Goal: Task Accomplishment & Management: Manage account settings

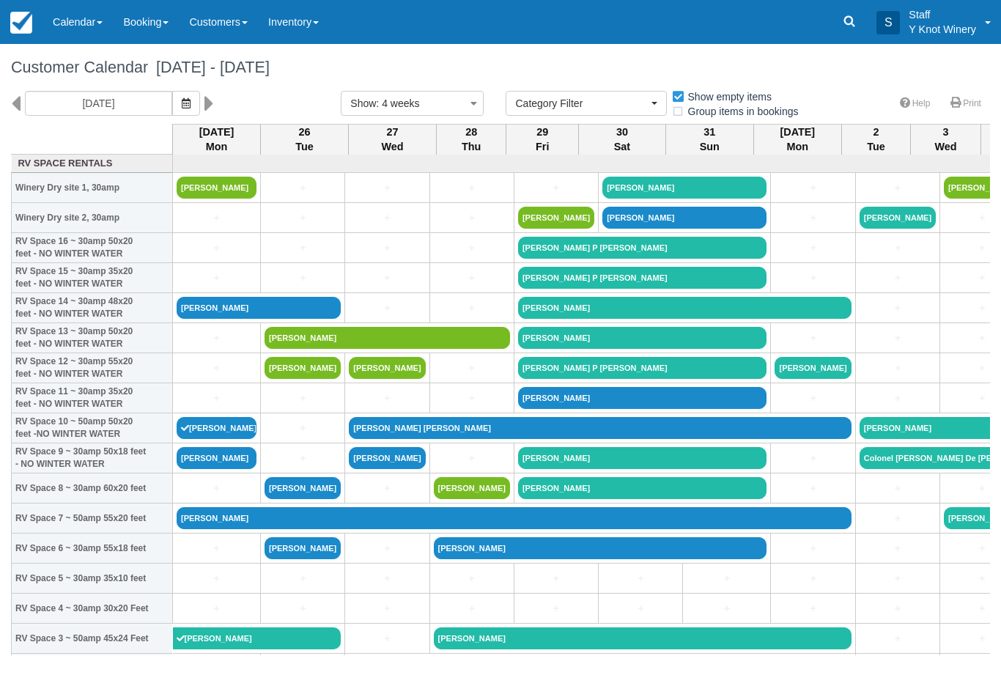
select select
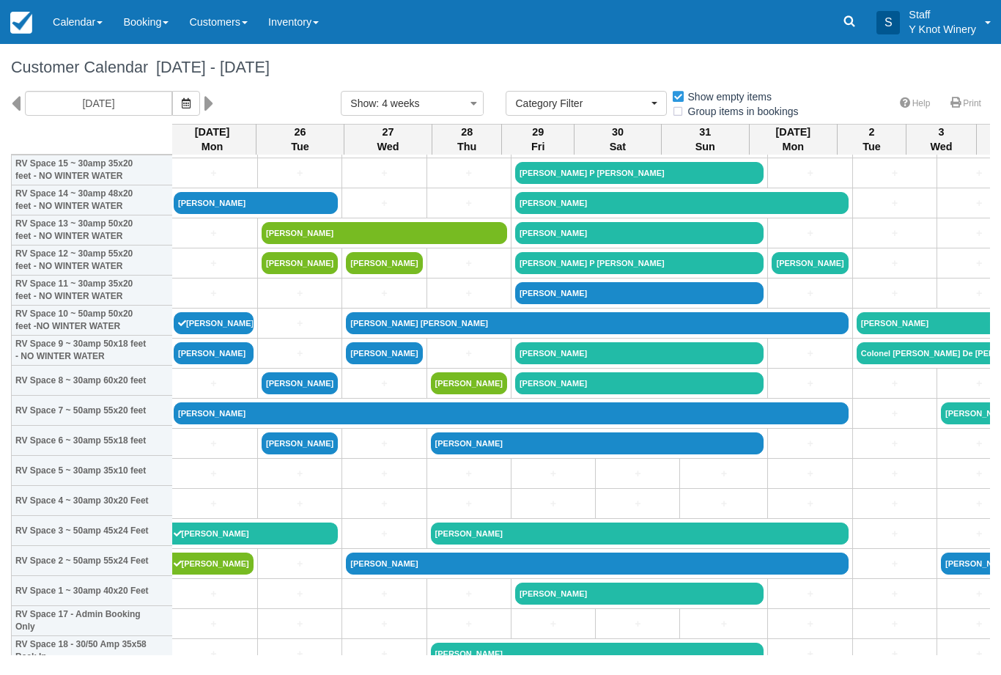
scroll to position [109, 4]
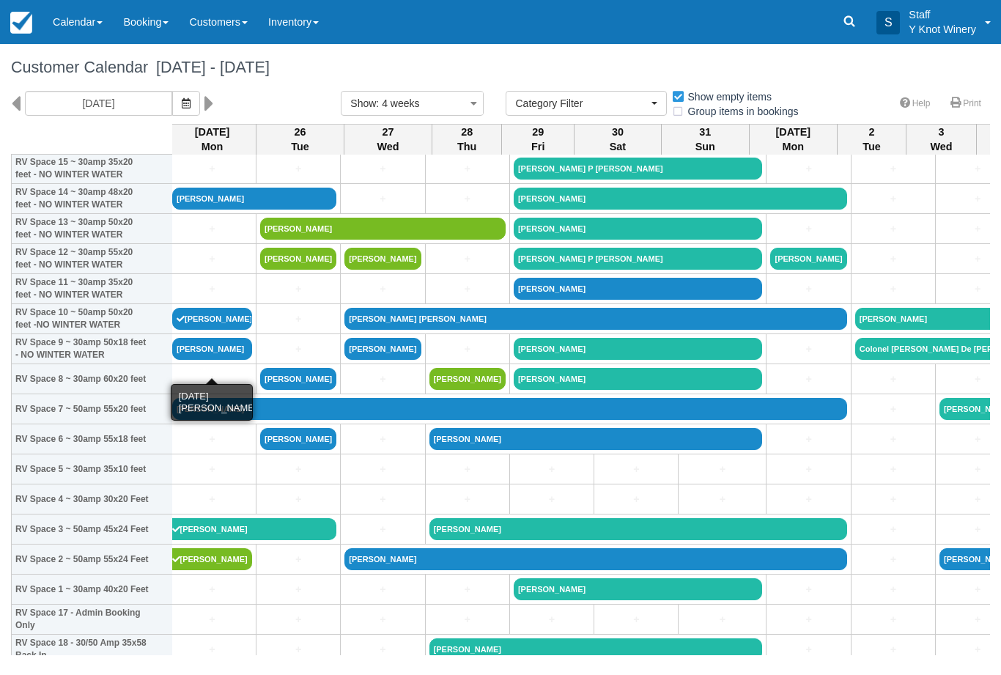
click at [205, 360] on link "[PERSON_NAME]" at bounding box center [212, 349] width 80 height 22
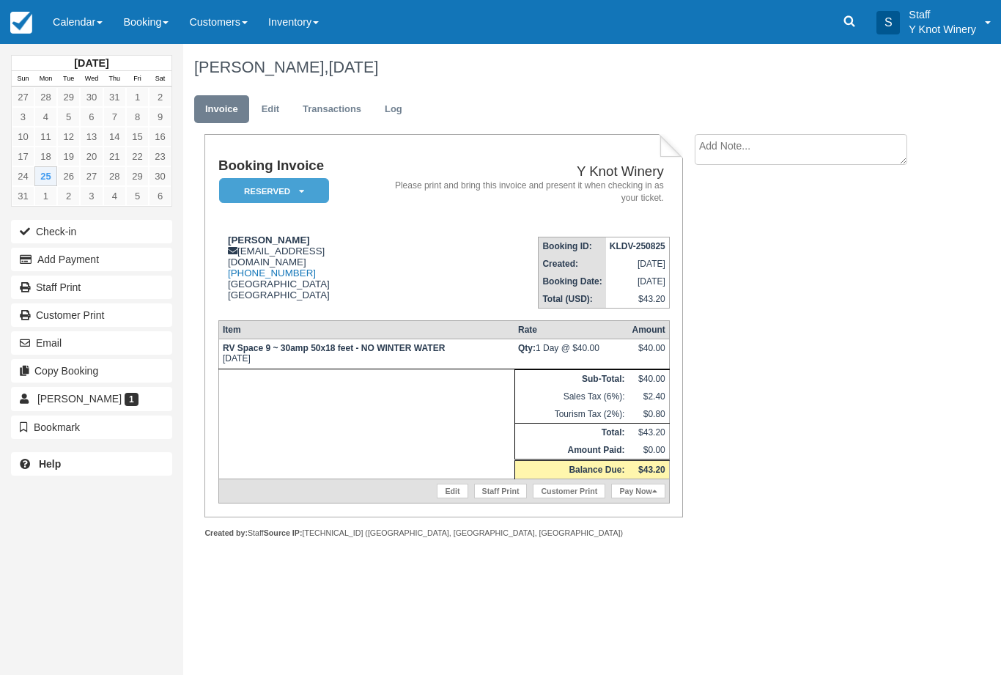
click at [68, 241] on button "Check-in" at bounding box center [91, 231] width 161 height 23
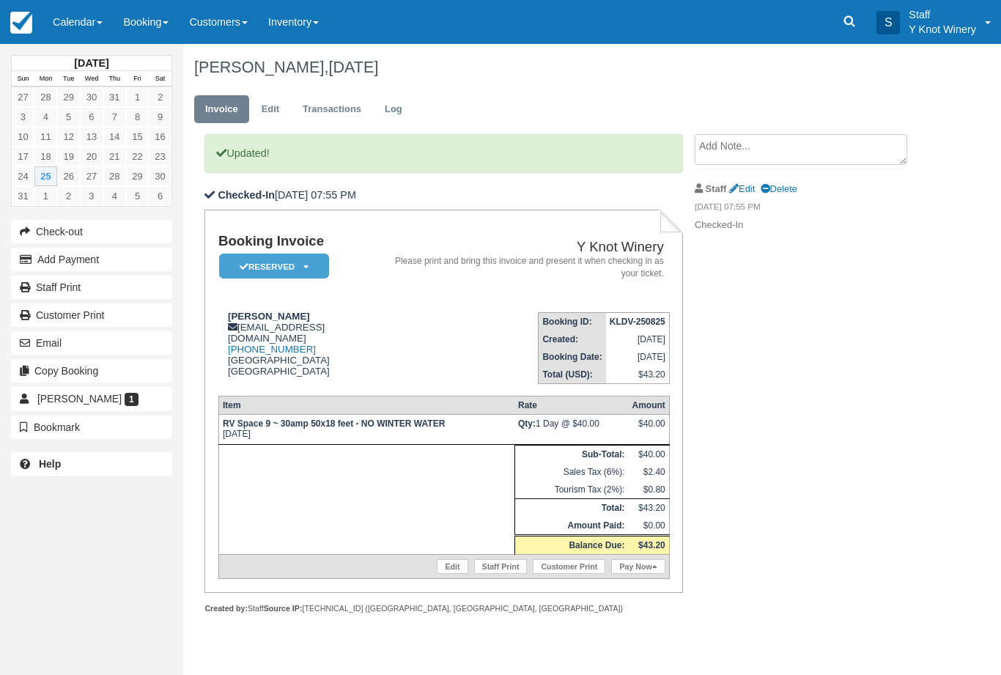
click at [787, 146] on textarea at bounding box center [801, 149] width 213 height 31
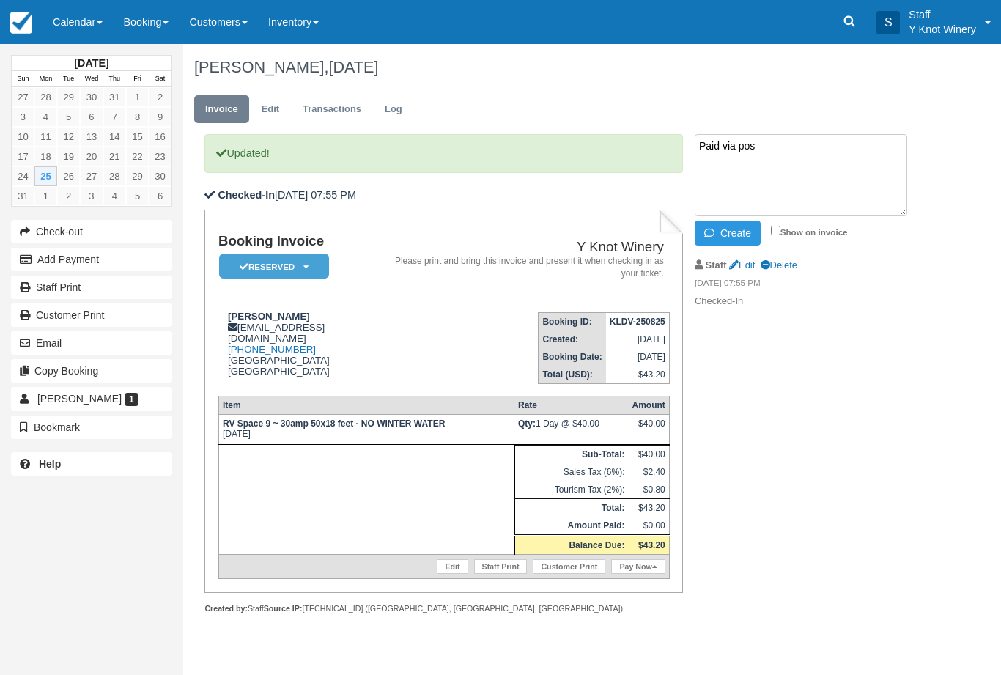
type textarea "Paid via pos"
click at [735, 239] on button "Create" at bounding box center [728, 233] width 66 height 25
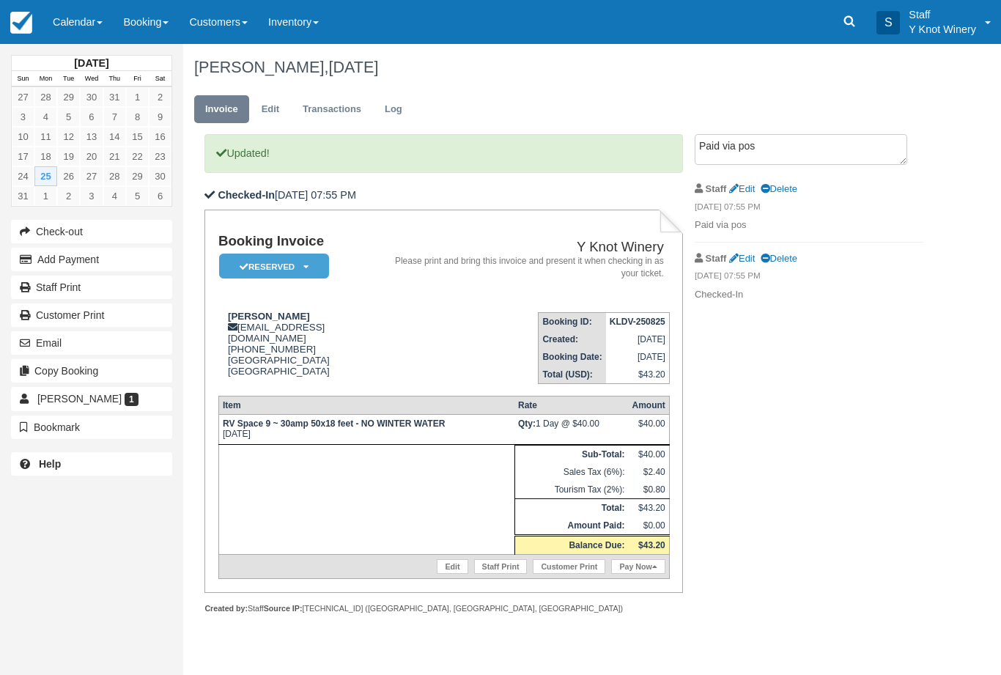
click at [76, 20] on link "Calendar" at bounding box center [78, 22] width 70 height 44
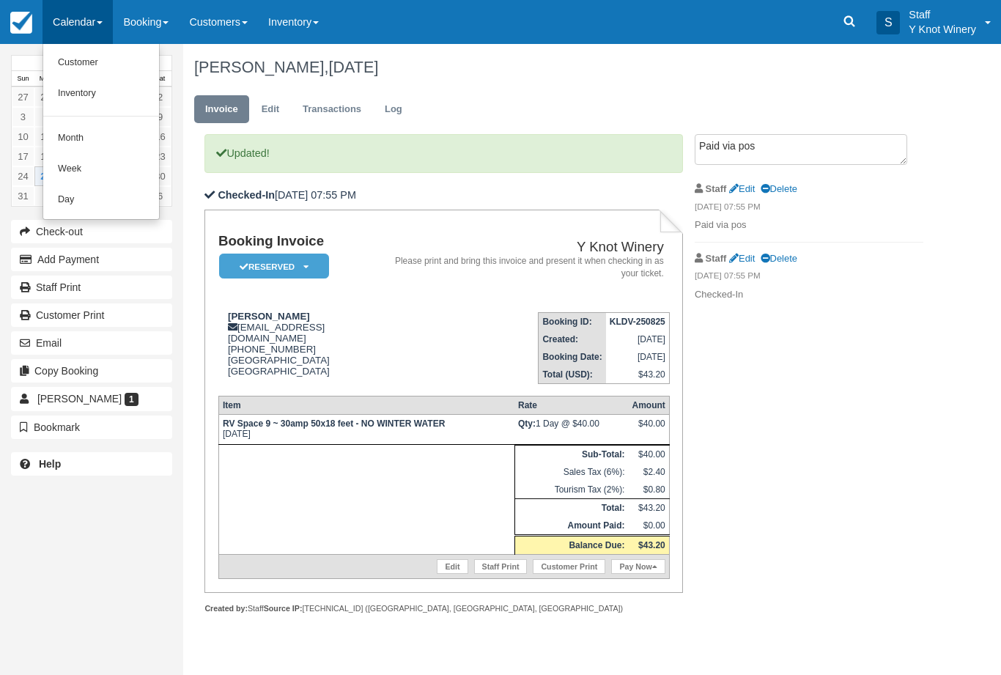
click at [112, 73] on link "Customer" at bounding box center [101, 63] width 116 height 31
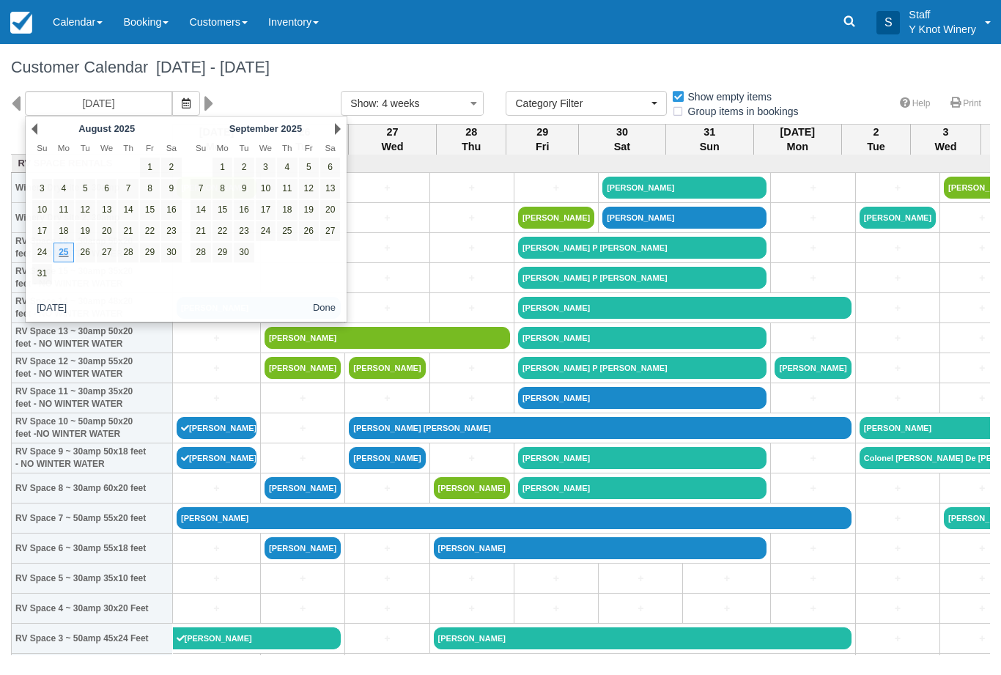
select select
click at [182, 107] on icon "button" at bounding box center [186, 103] width 9 height 10
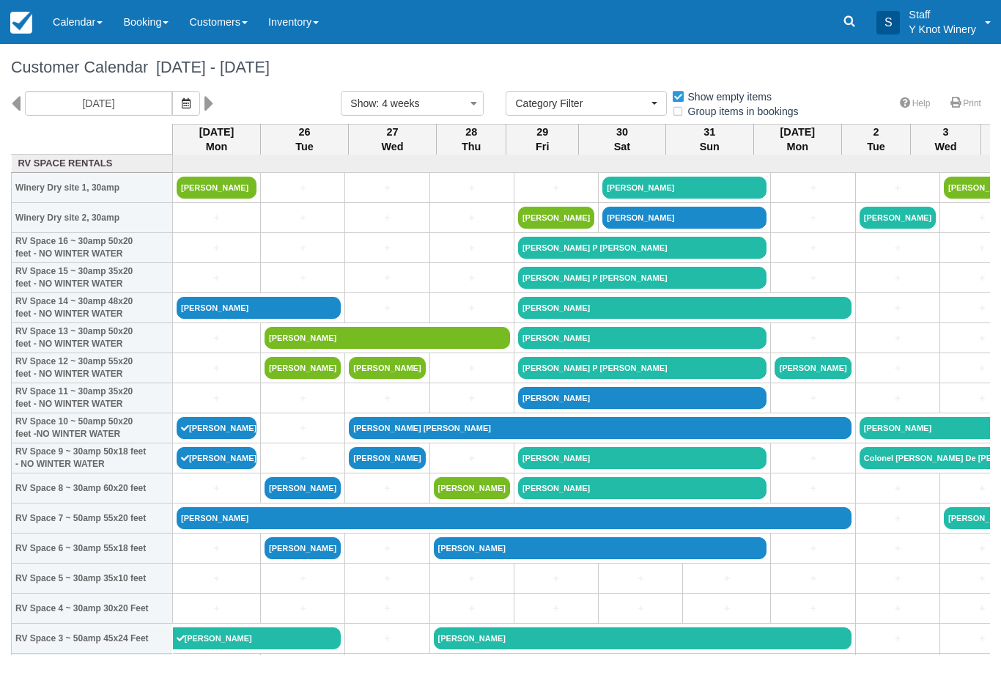
click at [461, 109] on button "Show : 4 weeks" at bounding box center [412, 103] width 143 height 25
click at [435, 243] on div at bounding box center [500, 337] width 1001 height 675
click at [408, 225] on link "+" at bounding box center [387, 217] width 76 height 15
select select
click at [182, 99] on icon "button" at bounding box center [186, 103] width 9 height 10
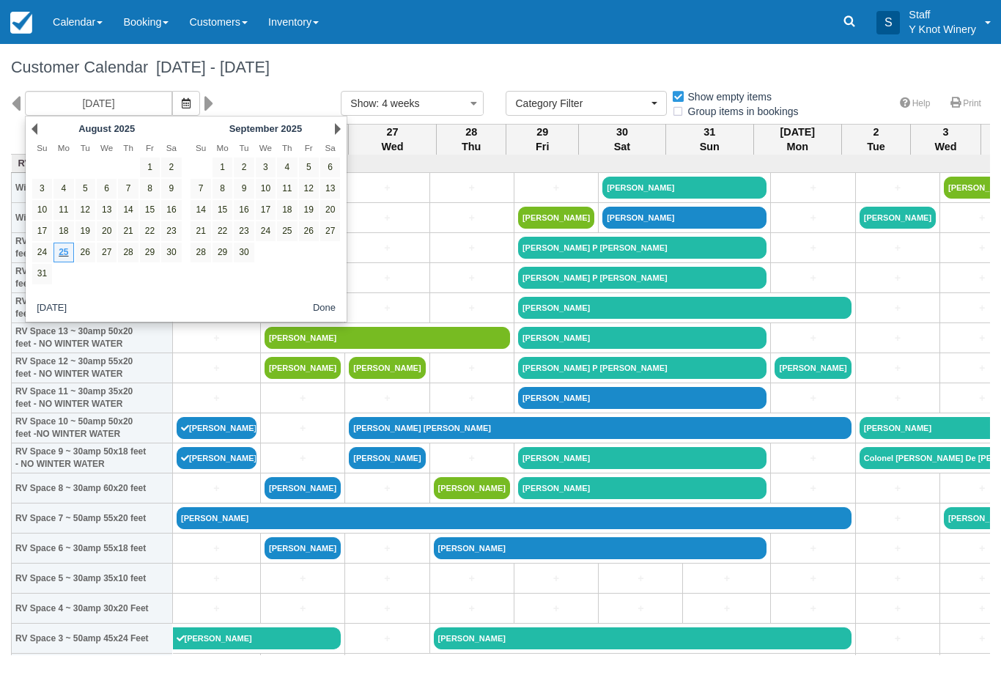
click at [182, 107] on icon "button" at bounding box center [186, 103] width 9 height 10
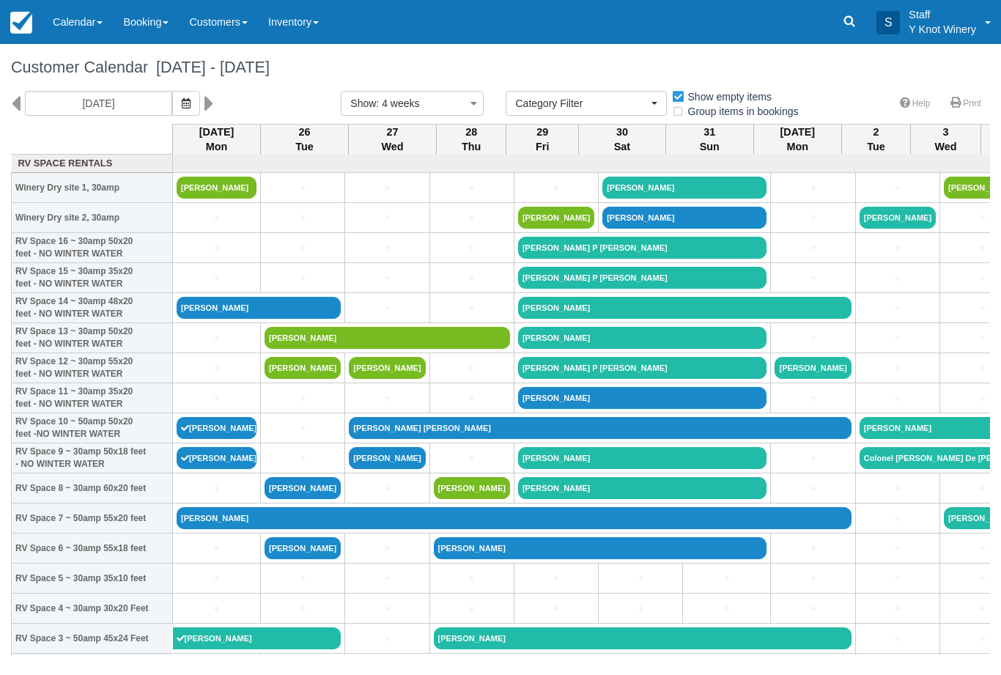
click at [182, 109] on span "button" at bounding box center [186, 104] width 9 height 12
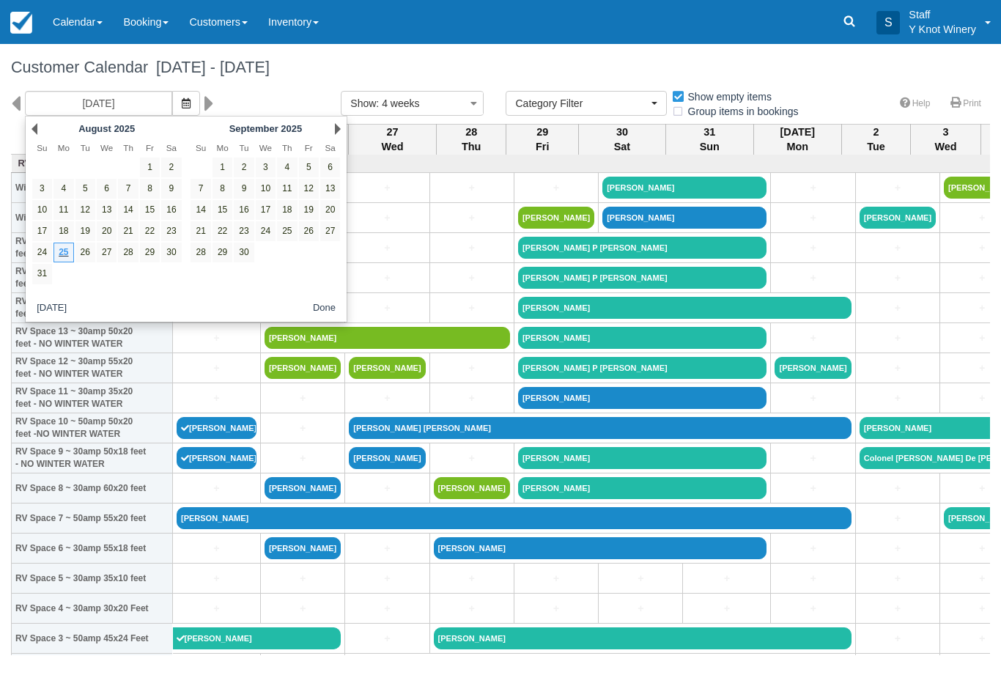
click at [345, 125] on div "Next September 2025" at bounding box center [265, 129] width 159 height 21
click at [339, 127] on link "Next" at bounding box center [338, 129] width 6 height 12
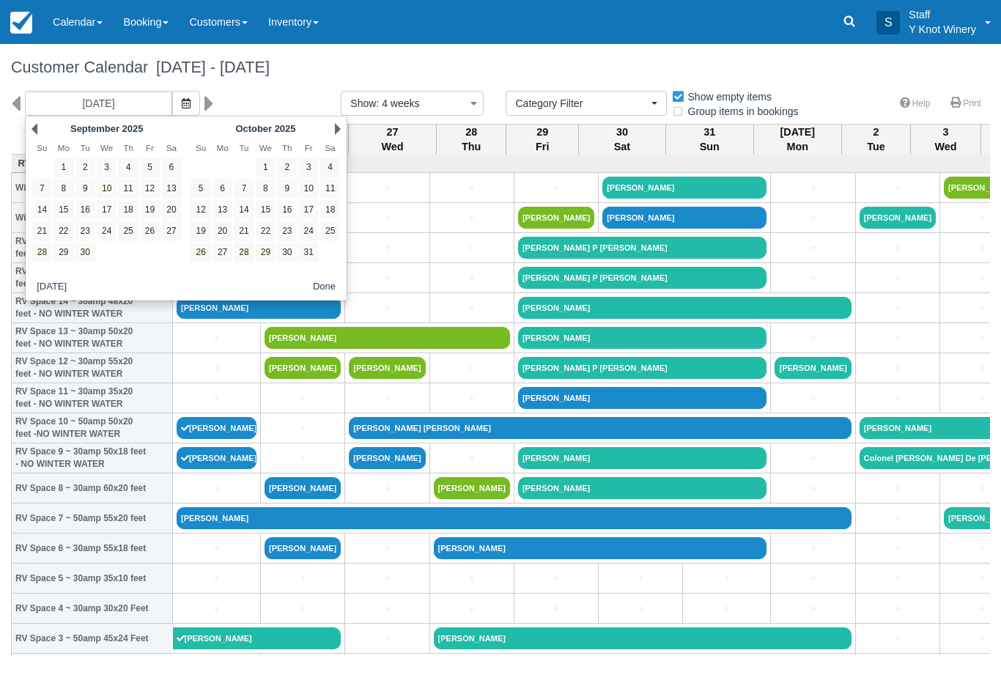
click at [348, 125] on div "Prev September 2025 Su Mo Tu We Th Fr Sa 1 2 3 4 5 6 7 8 9 10 11 12 13 14 15 16…" at bounding box center [186, 208] width 323 height 185
click at [354, 124] on div "08/25/25 Show : 4 weeks 1 week 2 weeks 3 weeks 4 weeks 6 weeks Category Filter …" at bounding box center [500, 107] width 1001 height 33
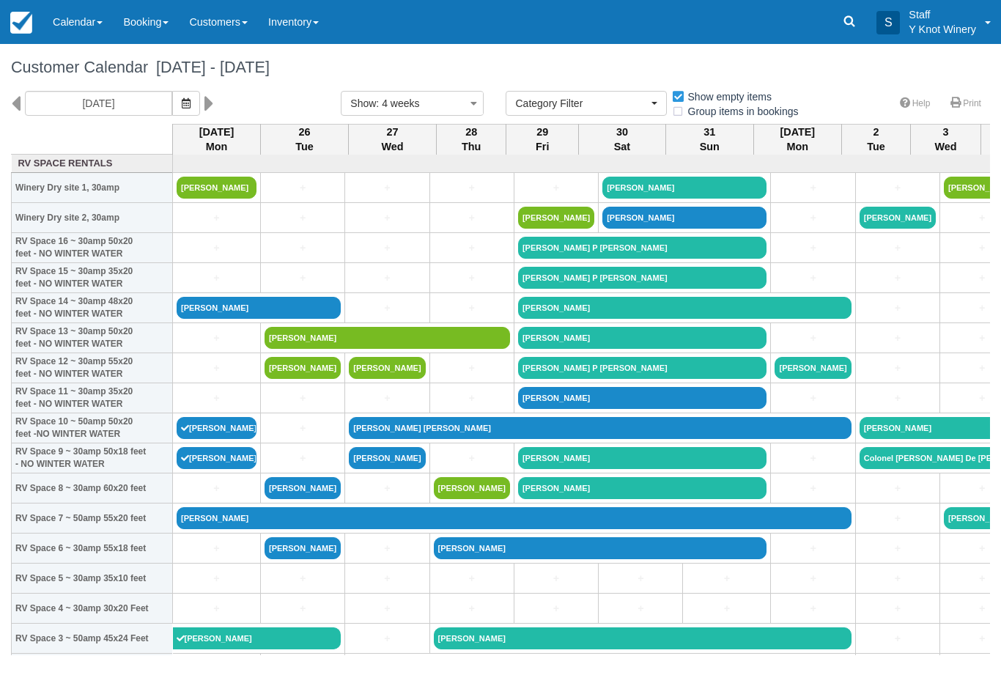
click at [182, 105] on icon "button" at bounding box center [186, 103] width 9 height 10
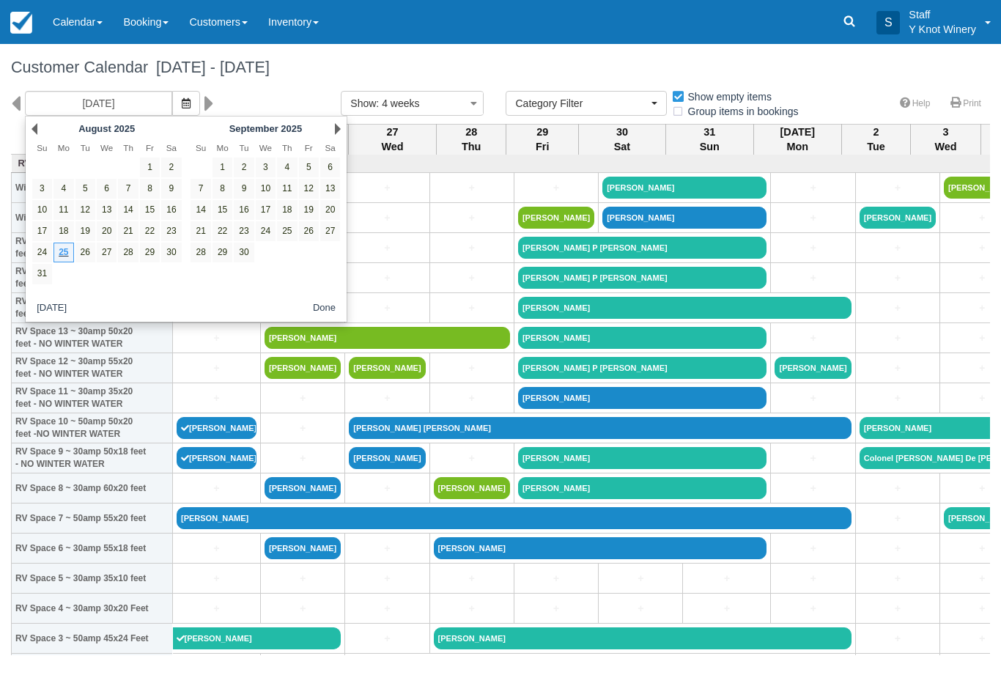
click at [339, 130] on link "Next" at bounding box center [338, 129] width 6 height 12
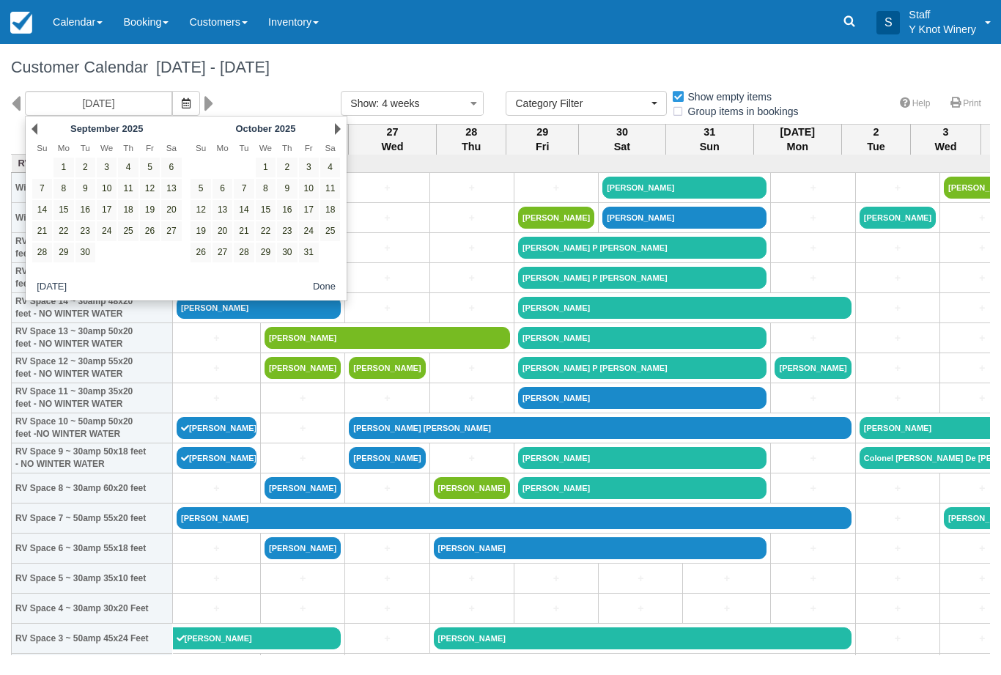
click at [348, 124] on div "08/25/25 Show : 4 weeks 1 week 2 weeks 3 weeks 4 weeks 6 weeks Category Filter …" at bounding box center [500, 107] width 1001 height 33
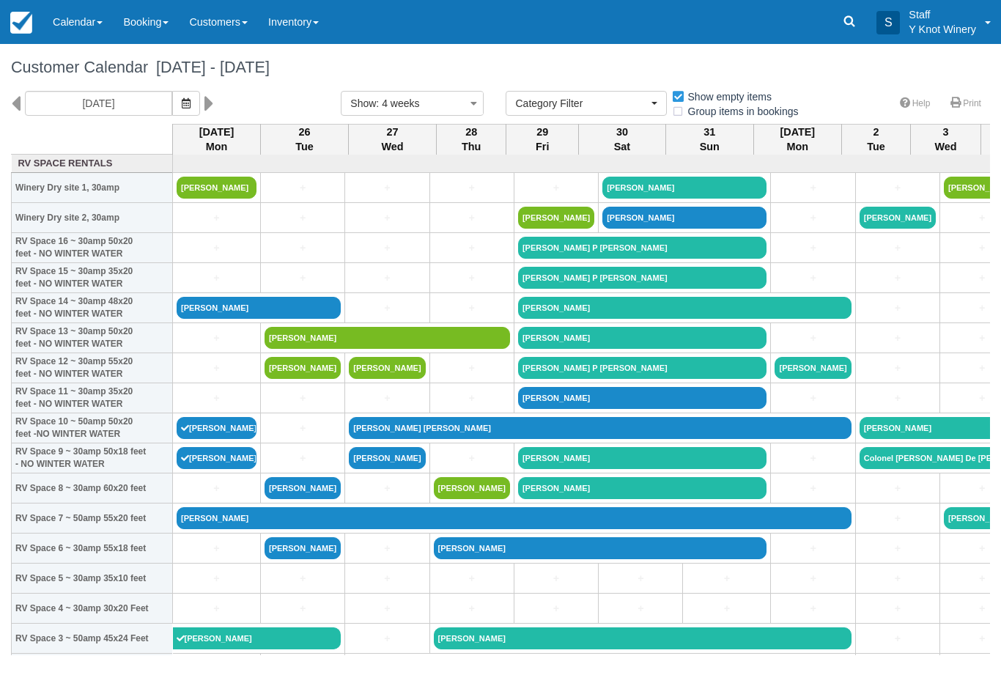
click at [182, 100] on icon "button" at bounding box center [186, 103] width 9 height 10
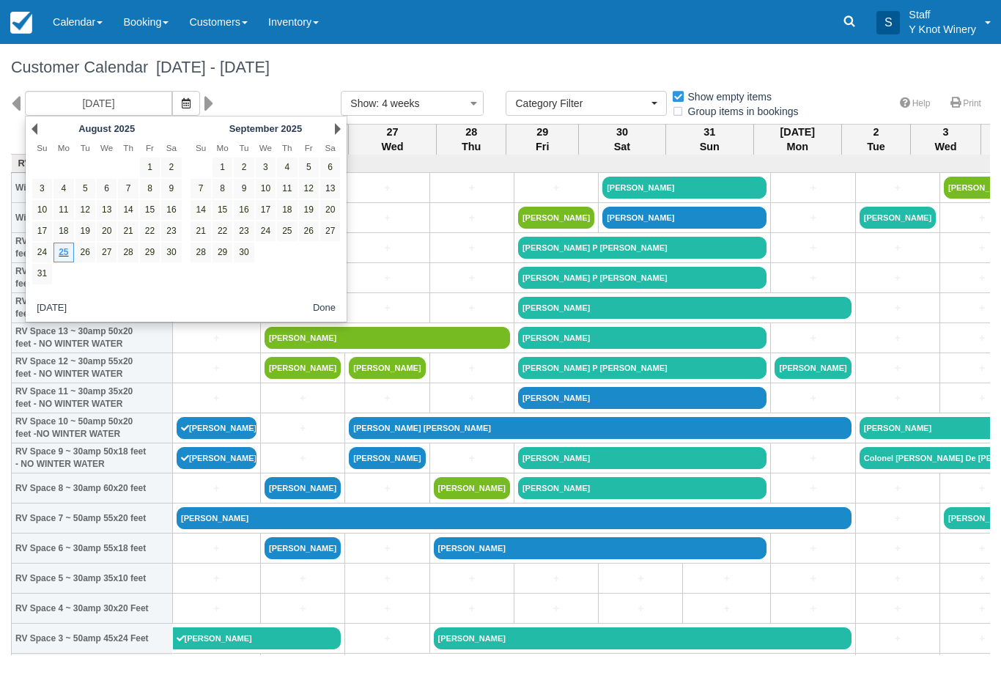
click at [346, 119] on div "Prev August 2025 Su Mo Tu We Th Fr Sa 1 2 3 4 5 6 7 8 9 10 11 12 13 14 15 16 17…" at bounding box center [186, 219] width 323 height 207
click at [339, 130] on link "Next" at bounding box center [338, 129] width 6 height 12
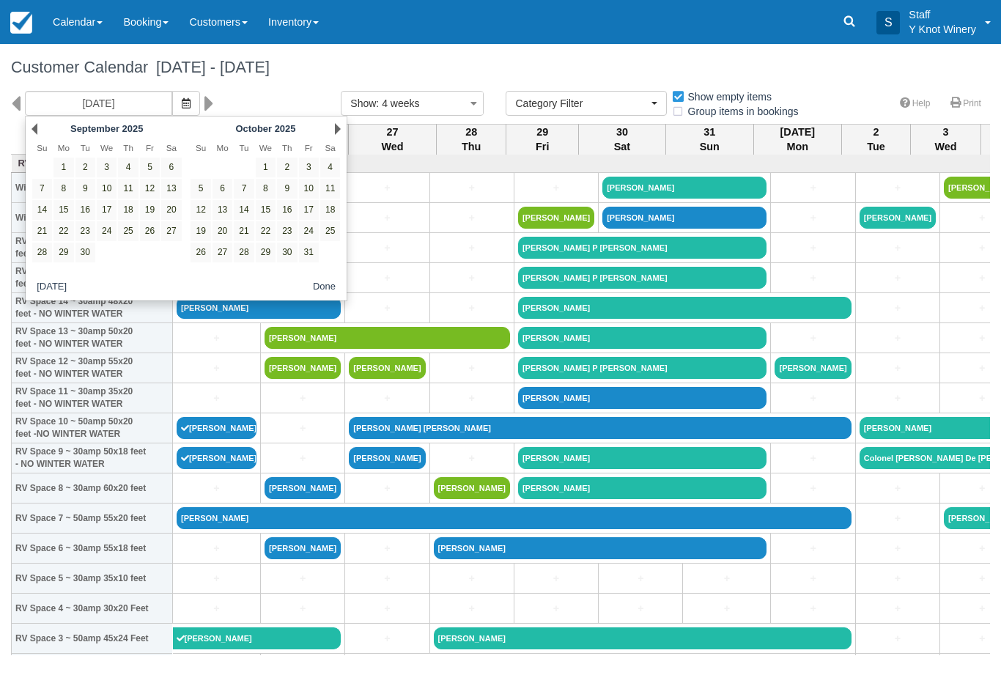
click at [340, 127] on link "Next" at bounding box center [338, 129] width 6 height 12
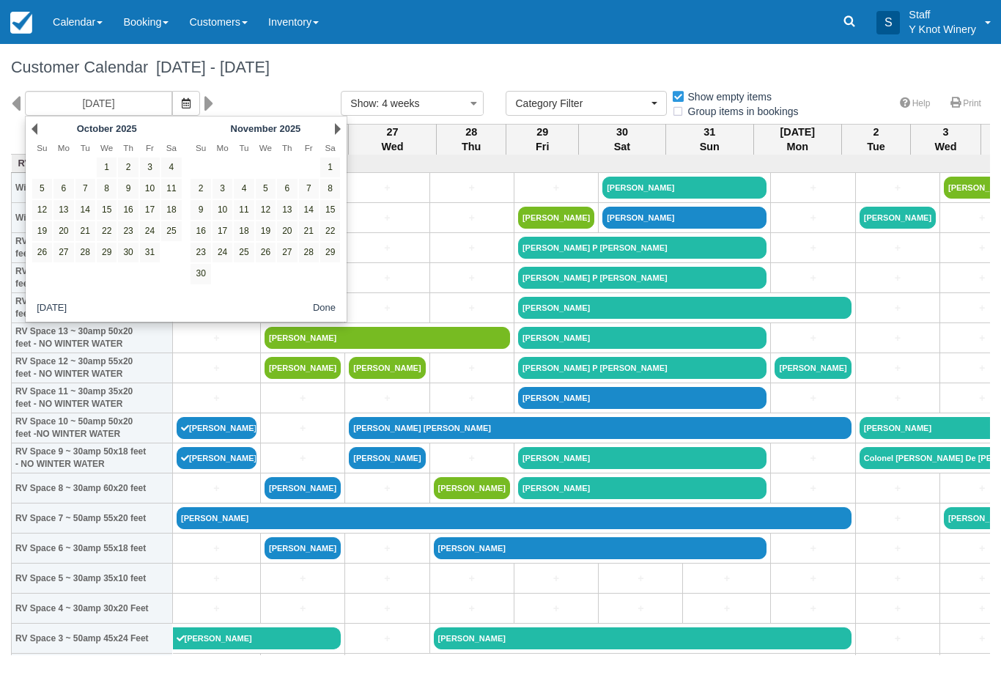
click at [353, 124] on div "08/25/25 Show : 4 weeks 1 week 2 weeks 3 weeks 4 weeks 6 weeks Category Filter …" at bounding box center [500, 107] width 1001 height 33
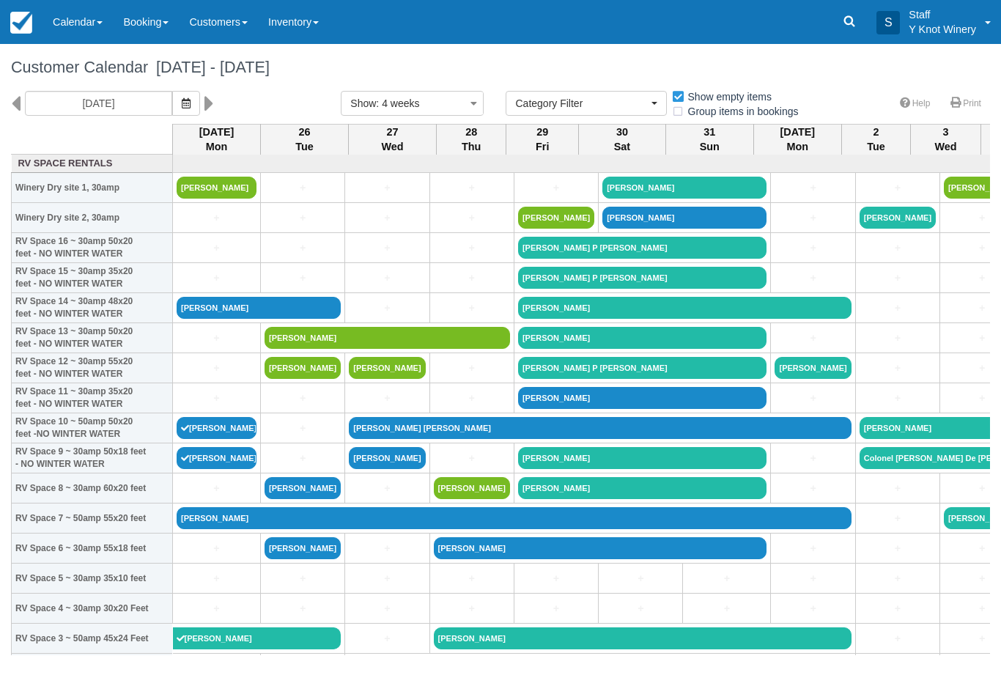
click at [182, 98] on icon "button" at bounding box center [186, 103] width 9 height 10
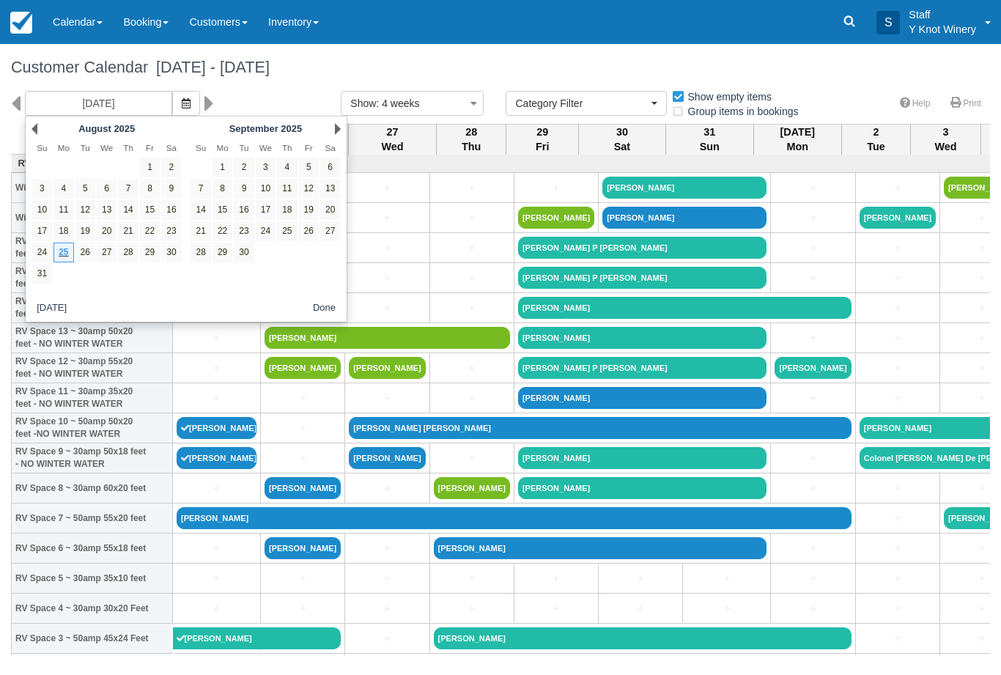
click at [339, 133] on link "Next" at bounding box center [338, 129] width 6 height 12
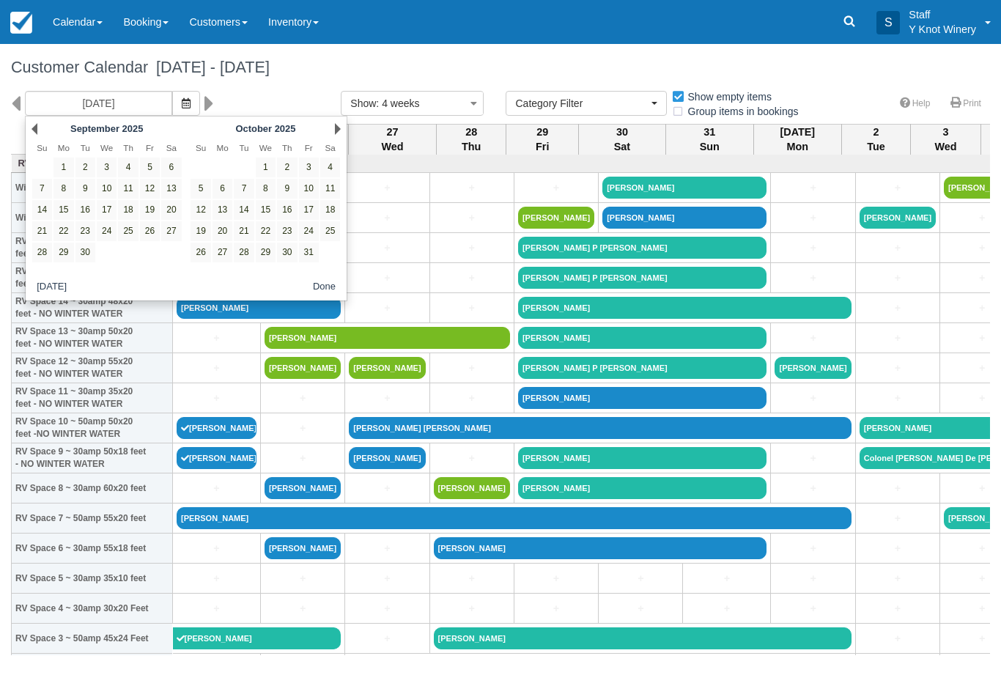
click at [339, 123] on link "Next" at bounding box center [338, 129] width 6 height 12
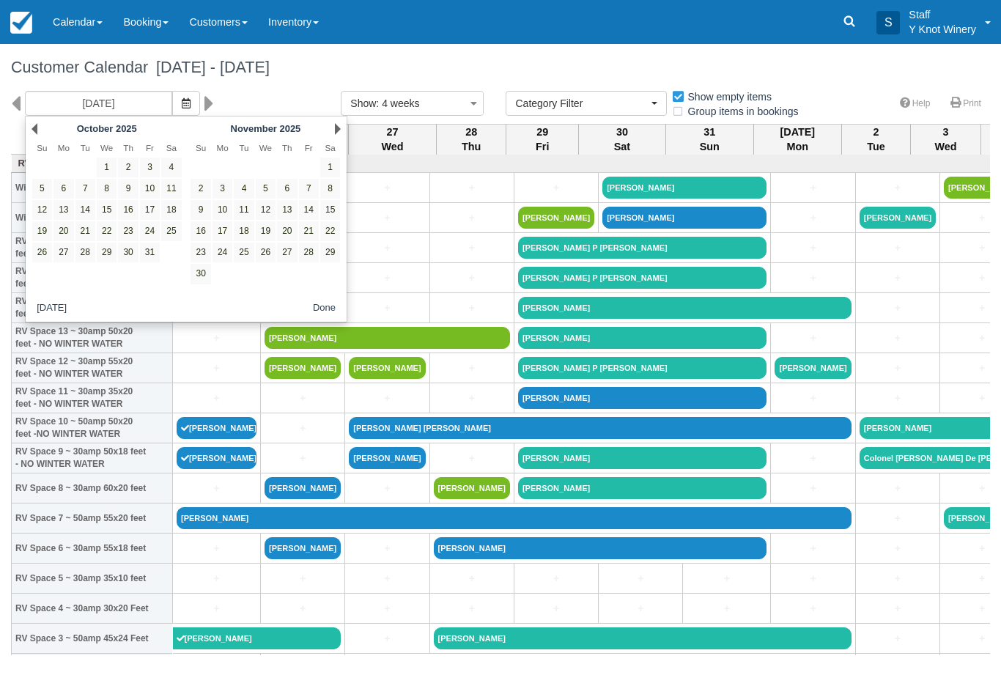
click at [339, 128] on link "Next" at bounding box center [338, 129] width 6 height 12
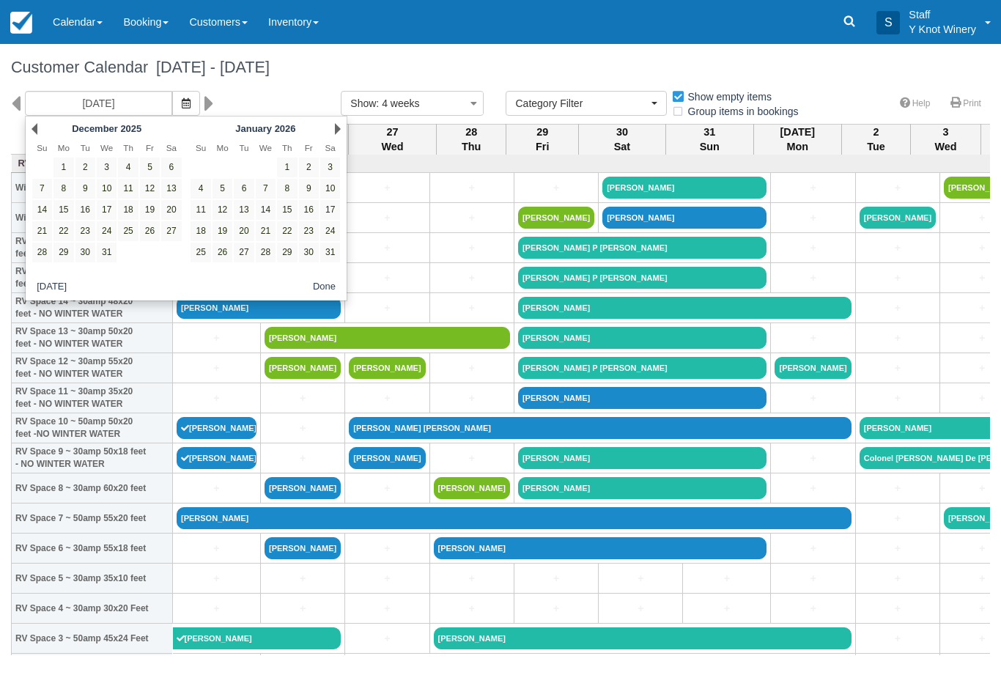
click at [331, 131] on div "Next January 2026" at bounding box center [265, 129] width 159 height 21
click at [349, 124] on div "08/25/25 Show : 4 weeks 1 week 2 weeks 3 weeks 4 weeks 6 weeks Category Filter …" at bounding box center [500, 107] width 1001 height 33
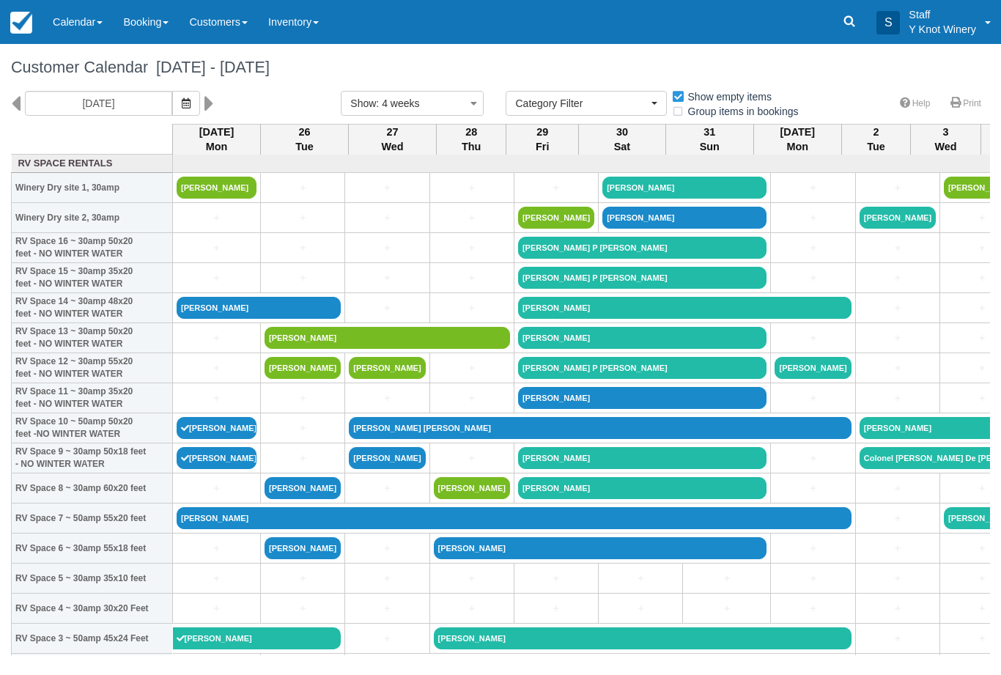
click at [172, 96] on button "button" at bounding box center [186, 103] width 28 height 25
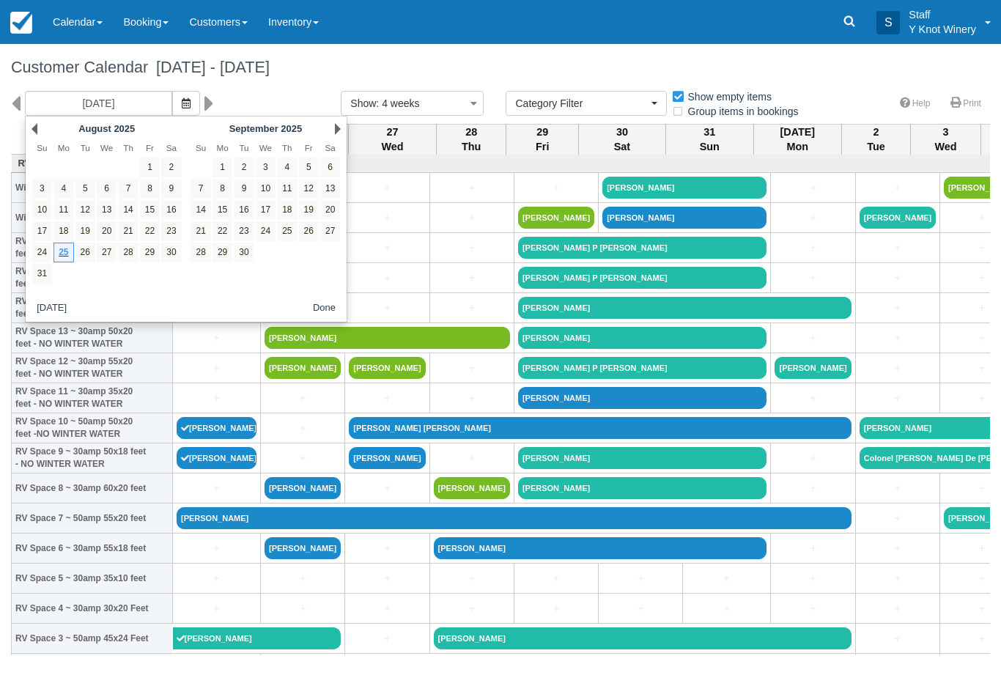
click at [320, 308] on button "Done" at bounding box center [324, 309] width 34 height 18
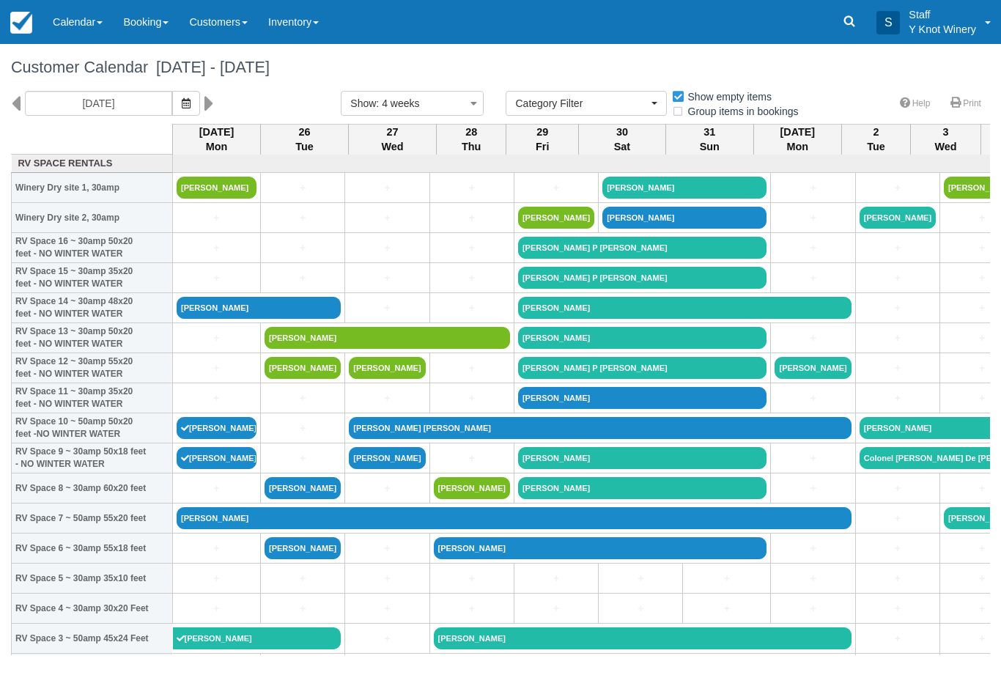
click at [131, 124] on div "08/25/25 Show : 4 weeks 1 week 2 weeks 3 weeks 4 weeks 6 weeks Category Filter …" at bounding box center [500, 107] width 1001 height 33
click at [182, 98] on icon "button" at bounding box center [186, 103] width 9 height 10
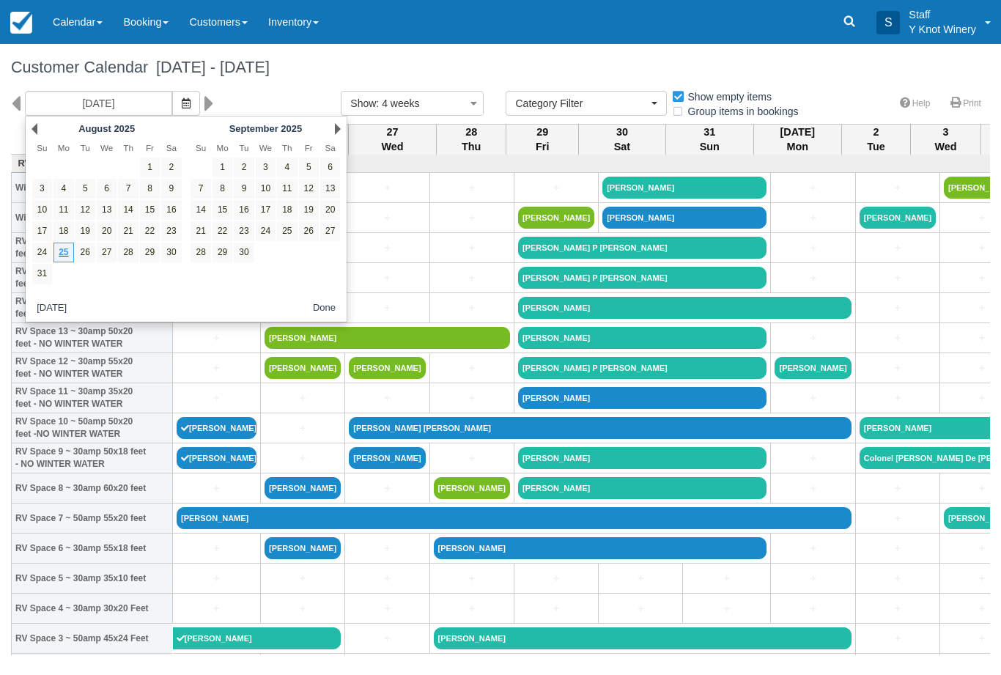
click at [331, 129] on div "Next September 2025" at bounding box center [265, 129] width 159 height 21
click at [343, 114] on button "Show : 4 weeks" at bounding box center [412, 103] width 143 height 25
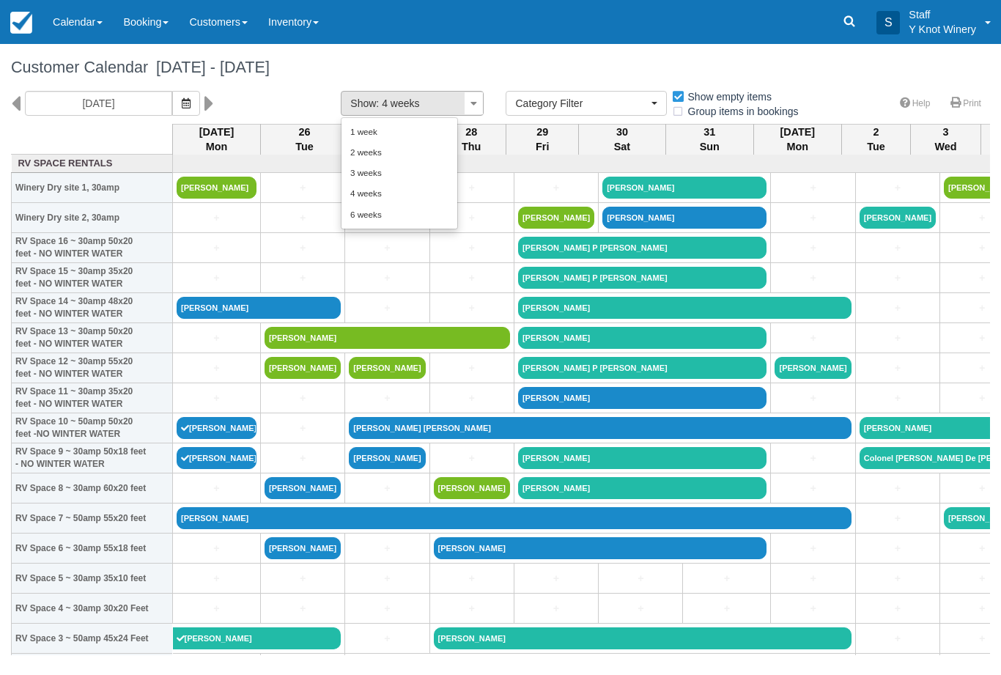
click at [128, 117] on div at bounding box center [500, 337] width 1001 height 675
click at [172, 113] on button "button" at bounding box center [186, 103] width 28 height 25
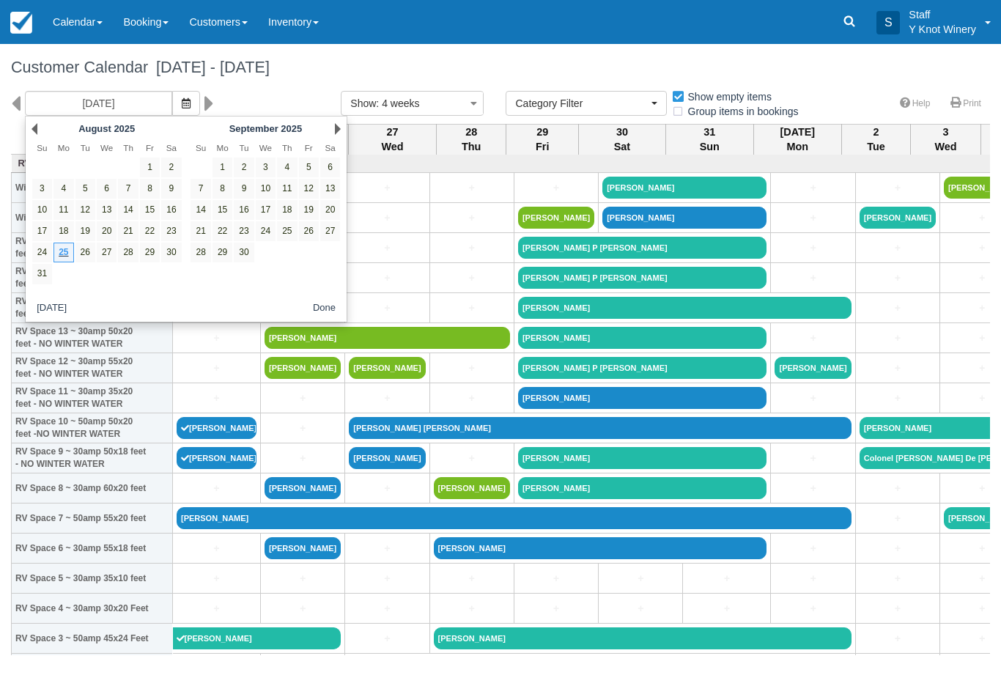
click at [328, 136] on div "Next September 2025" at bounding box center [265, 129] width 159 height 21
click at [330, 133] on div "Next September 2025" at bounding box center [265, 129] width 159 height 21
click at [348, 124] on div "08/25/25 Show : 4 weeks 1 week 2 weeks 3 weeks 4 weeks 6 weeks Category Filter …" at bounding box center [500, 107] width 1001 height 33
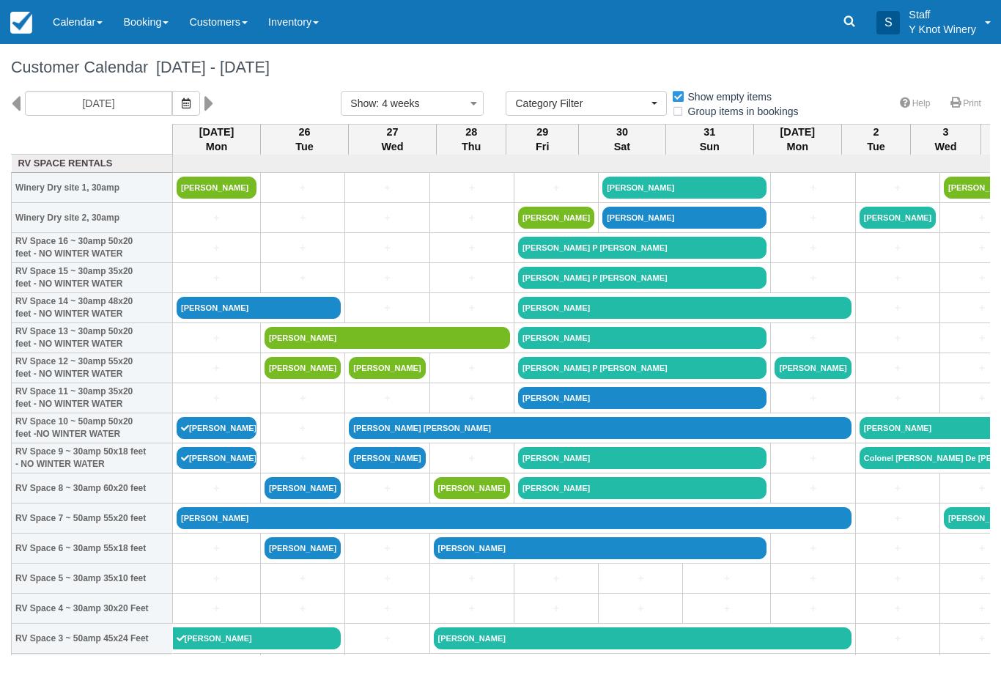
click at [182, 99] on icon "button" at bounding box center [186, 103] width 9 height 10
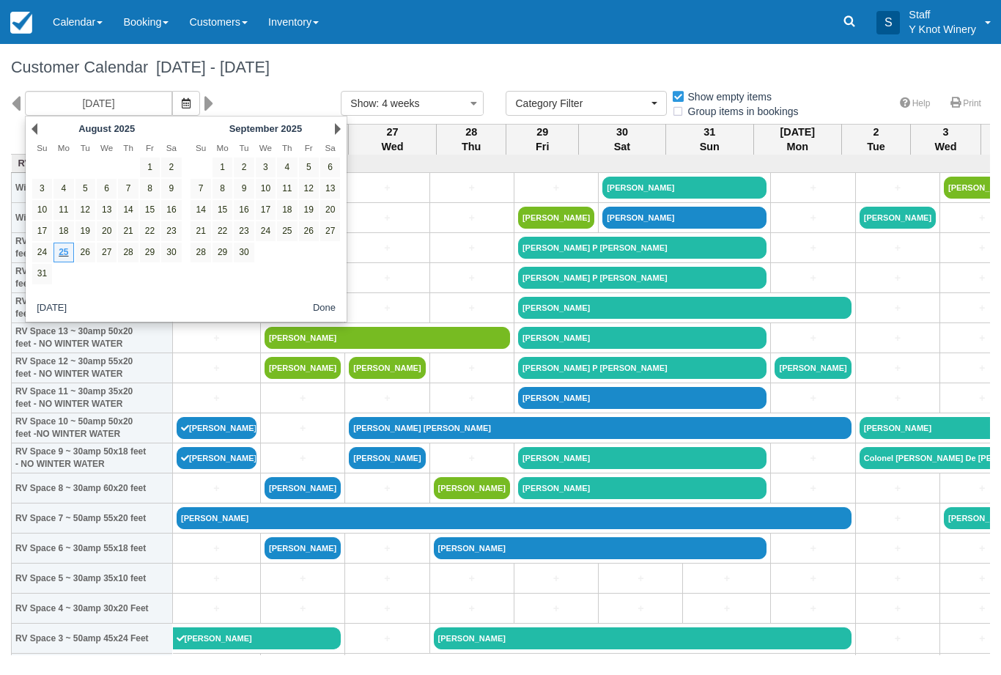
click at [329, 128] on div "Next September 2025" at bounding box center [265, 129] width 159 height 21
click at [322, 136] on div "September 2025" at bounding box center [265, 128] width 115 height 17
click at [330, 150] on span "Sa" at bounding box center [331, 148] width 10 height 10
click at [325, 142] on th "Sa" at bounding box center [330, 148] width 21 height 18
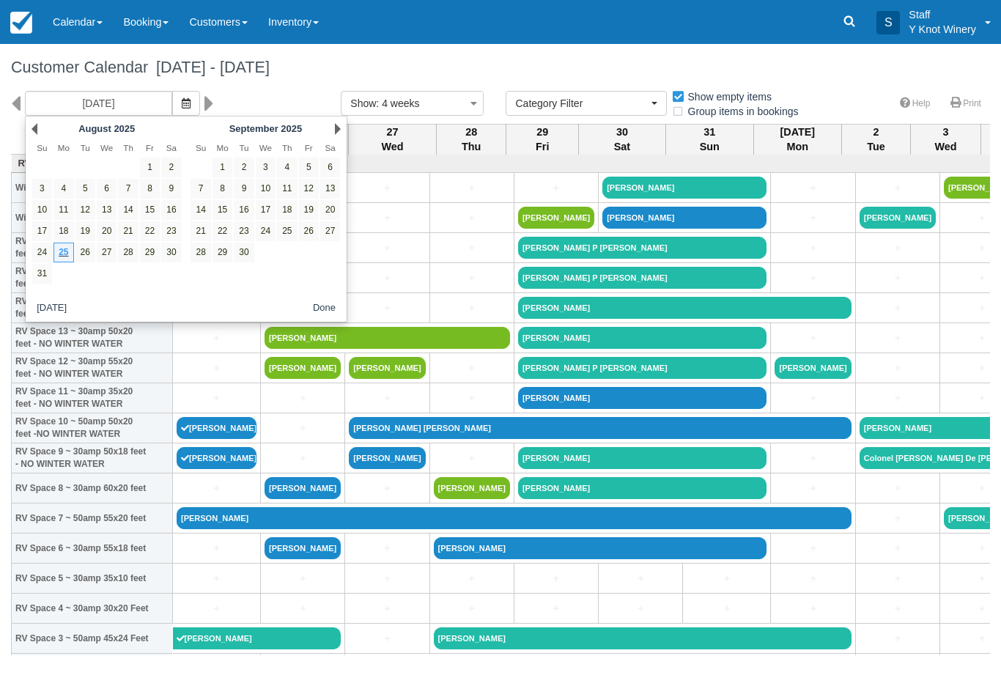
click at [339, 134] on link "Next" at bounding box center [338, 129] width 6 height 12
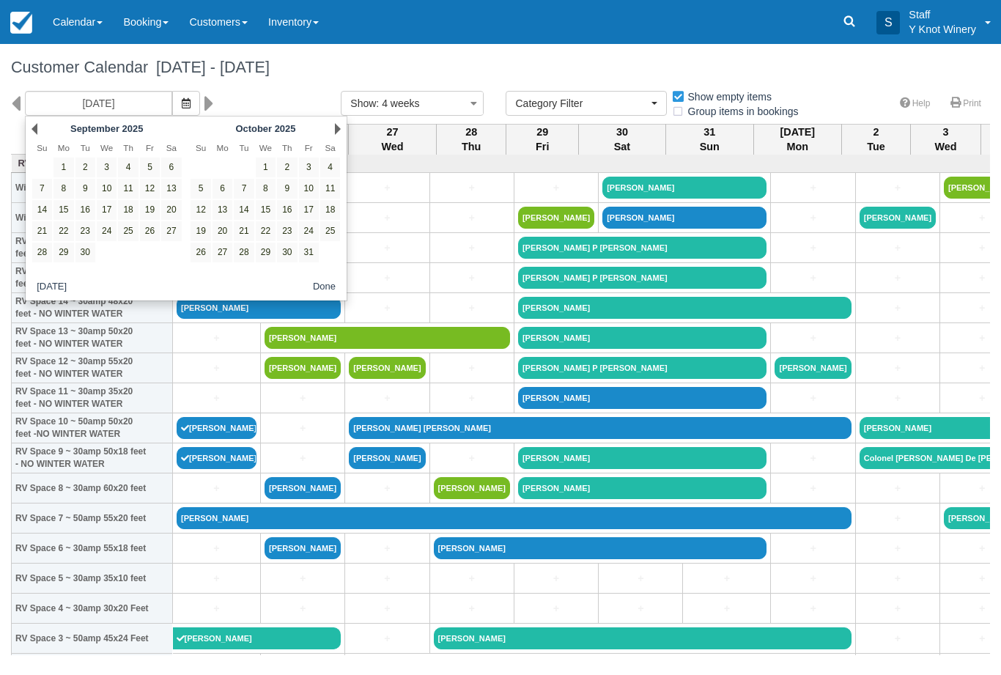
click at [340, 133] on link "Next" at bounding box center [338, 129] width 6 height 12
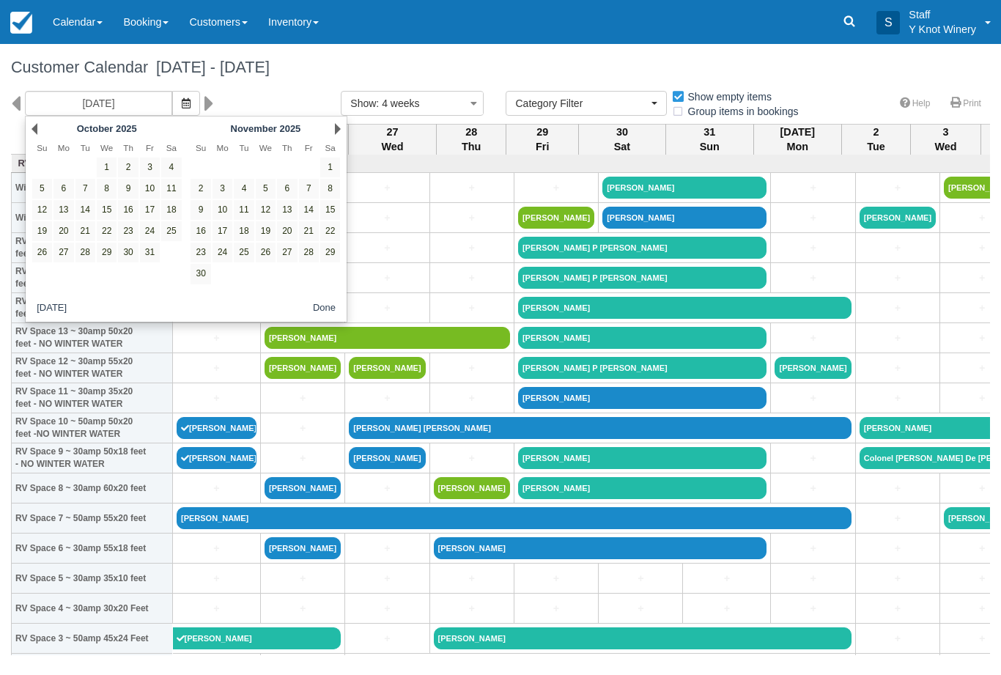
click at [339, 127] on link "Next" at bounding box center [338, 129] width 6 height 12
click at [339, 129] on link "Next" at bounding box center [338, 129] width 6 height 12
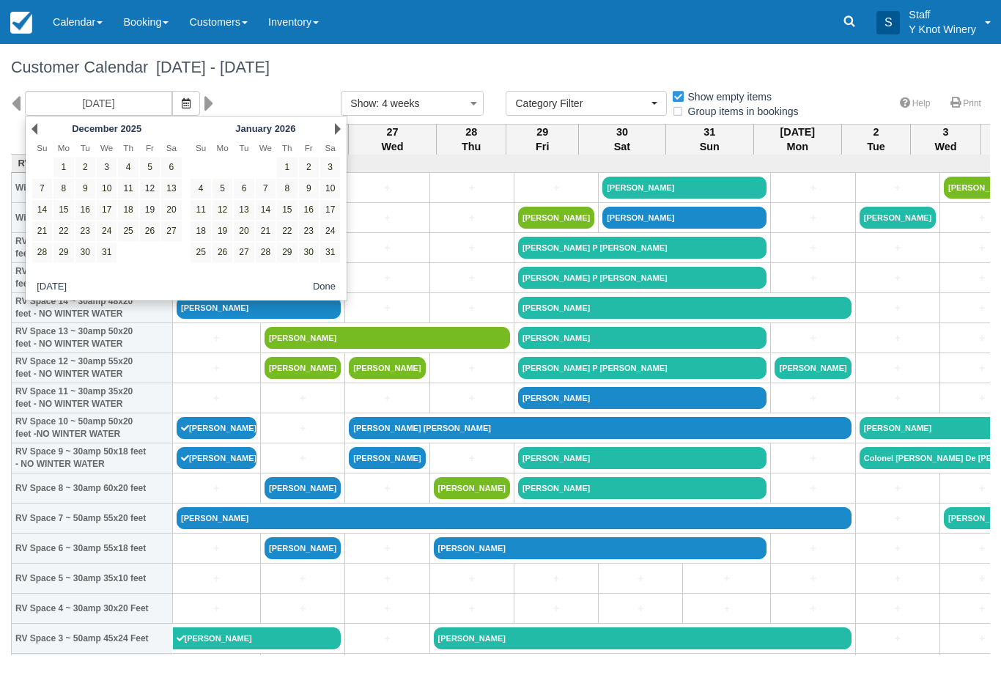
click at [339, 128] on link "Next" at bounding box center [338, 129] width 6 height 12
click at [340, 130] on link "Next" at bounding box center [338, 129] width 6 height 12
click at [350, 124] on div "08/25/25 Show : 4 weeks 1 week 2 weeks 3 weeks 4 weeks 6 weeks Category Filter …" at bounding box center [500, 107] width 1001 height 33
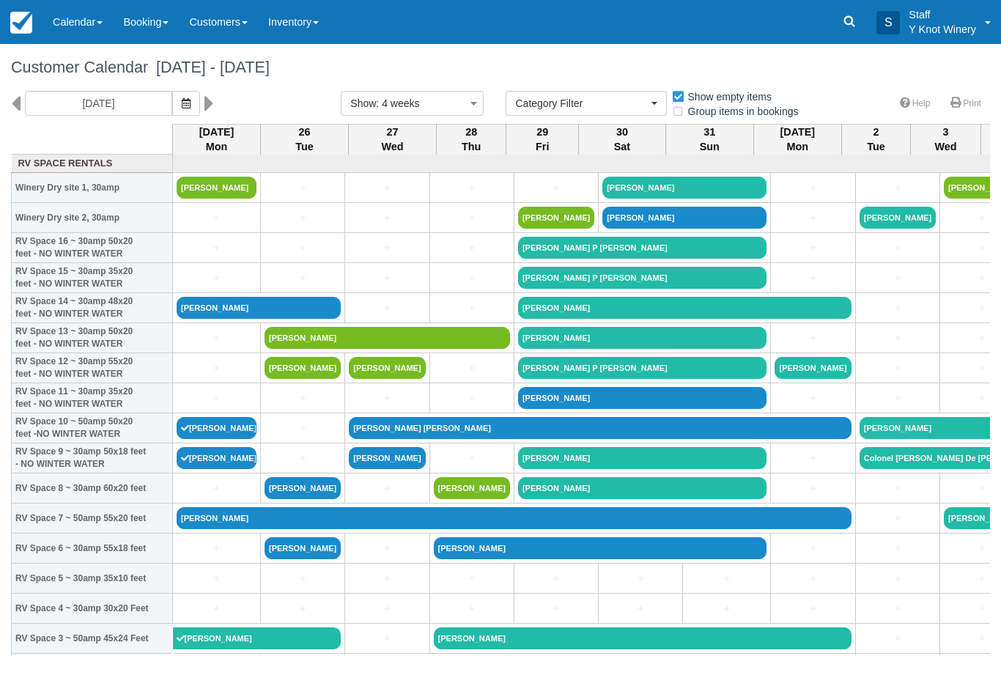
click at [182, 101] on icon "button" at bounding box center [186, 103] width 9 height 10
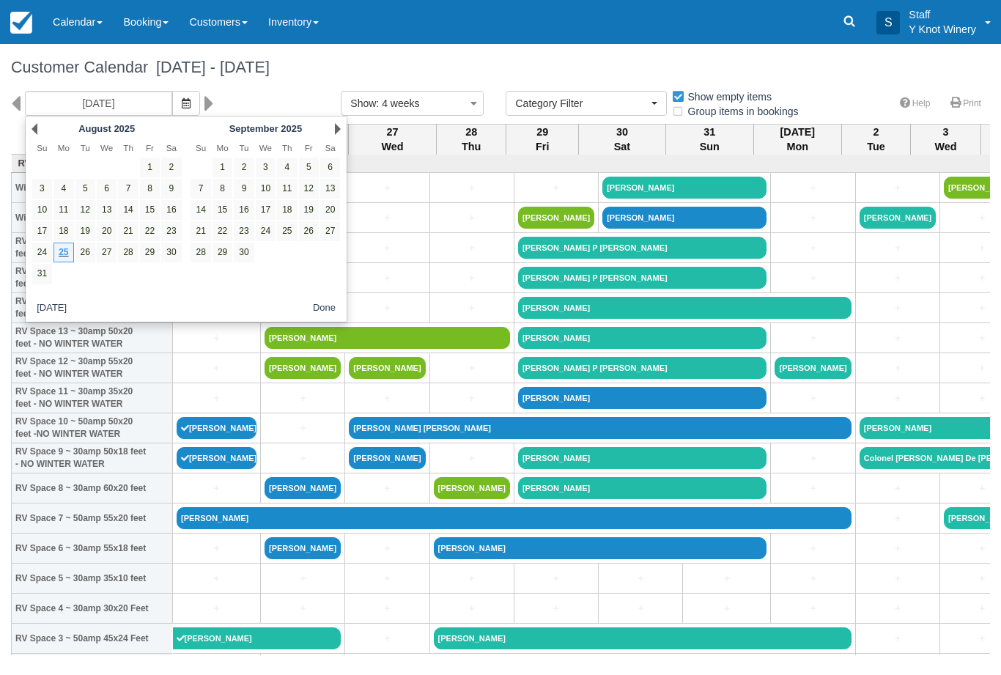
click at [335, 132] on link "Next" at bounding box center [338, 129] width 6 height 12
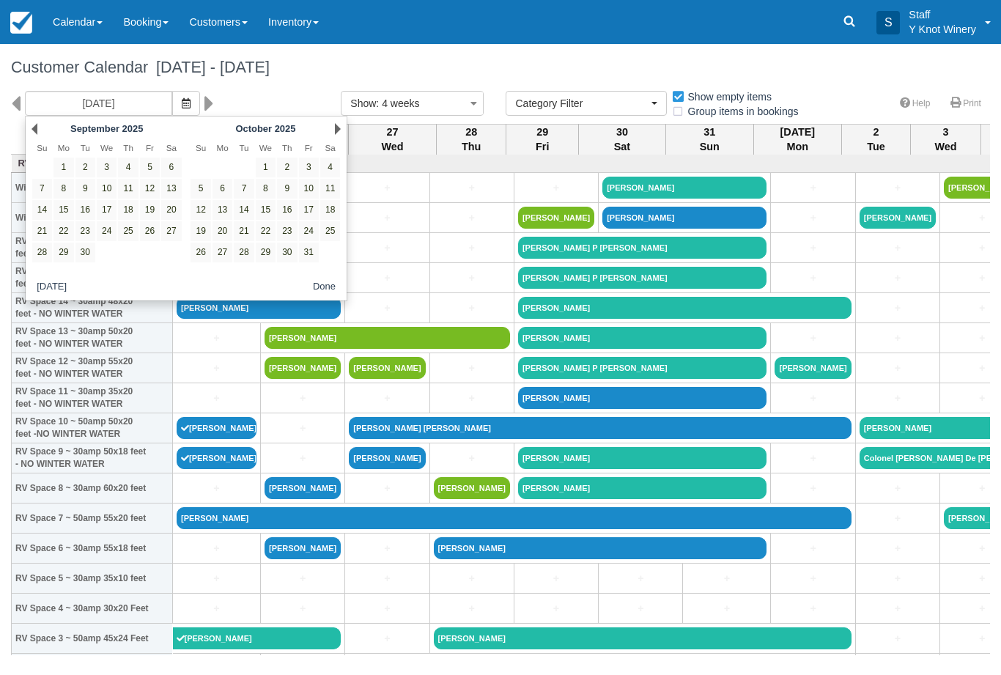
click at [339, 123] on link "Next" at bounding box center [338, 129] width 6 height 12
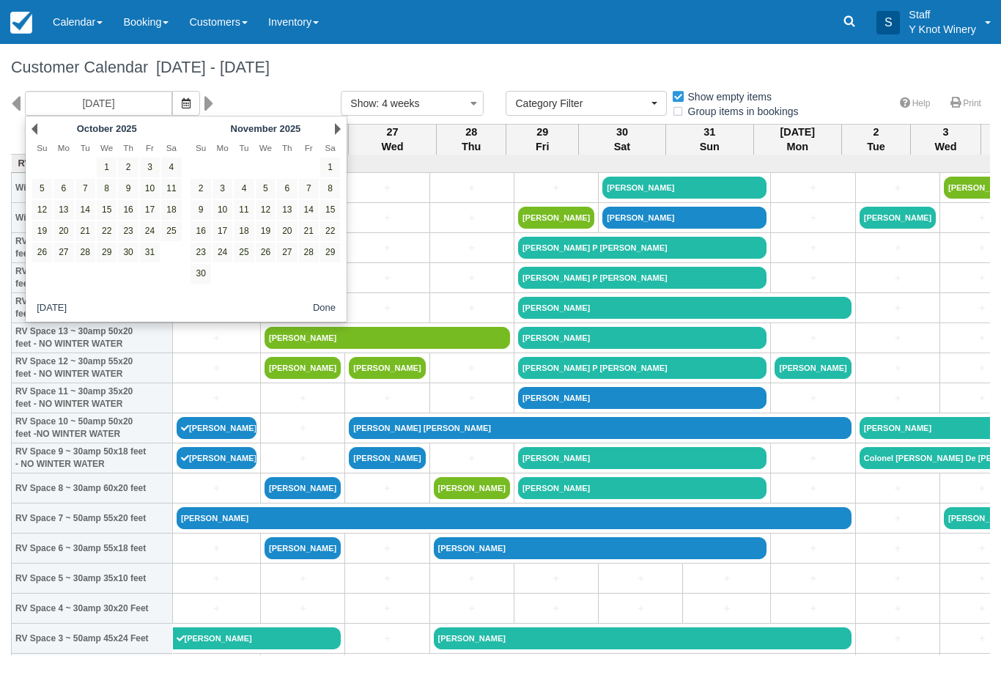
click at [339, 130] on link "Next" at bounding box center [338, 129] width 6 height 12
click at [340, 128] on link "Next" at bounding box center [338, 129] width 6 height 12
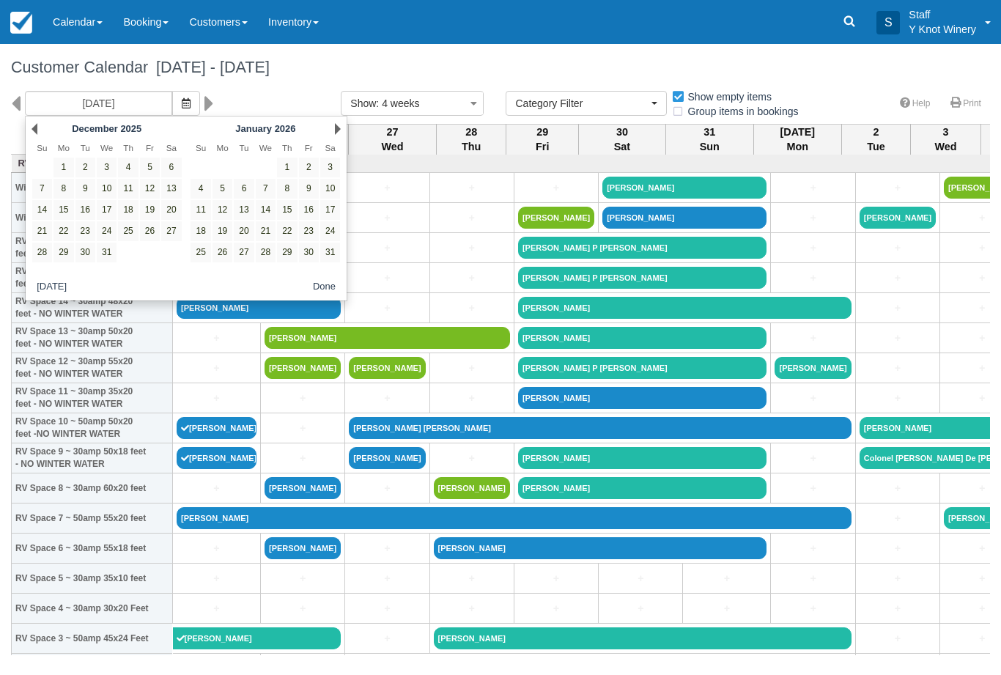
click at [348, 124] on div "08/25/25 Show : 4 weeks 1 week 2 weeks 3 weeks 4 weeks 6 weeks Category Filter …" at bounding box center [500, 107] width 1001 height 33
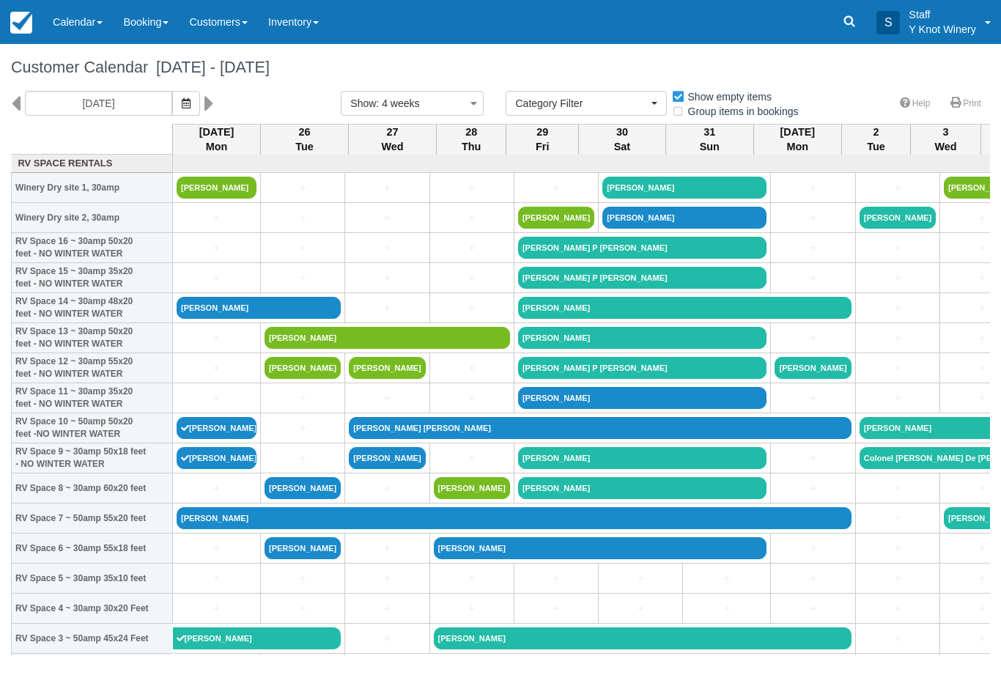
click at [205, 100] on icon at bounding box center [210, 103] width 10 height 25
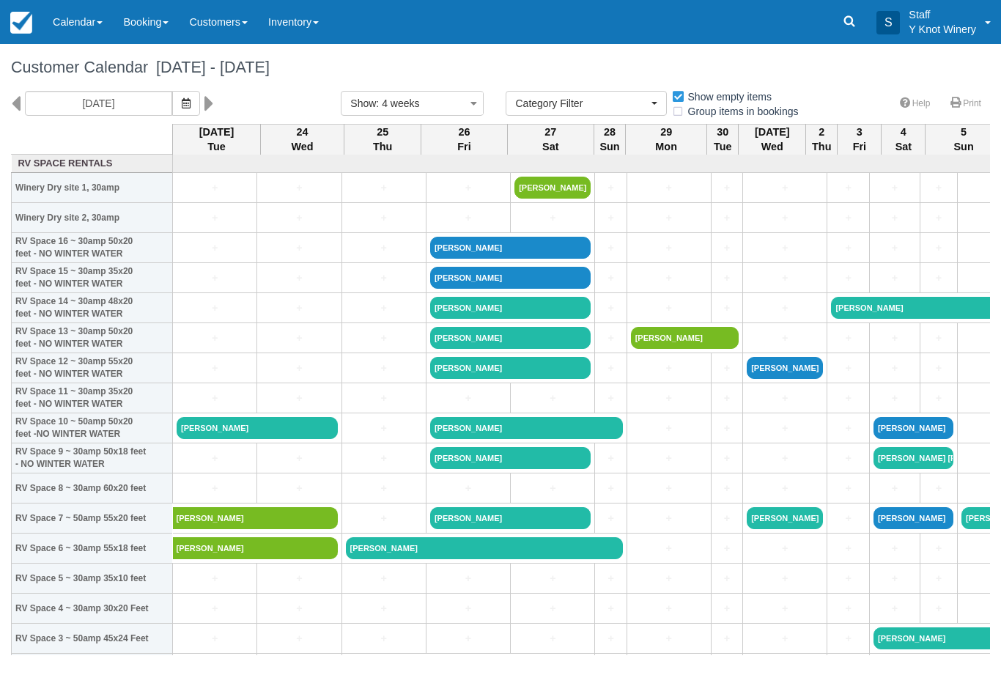
click at [172, 109] on button "button" at bounding box center [186, 103] width 28 height 25
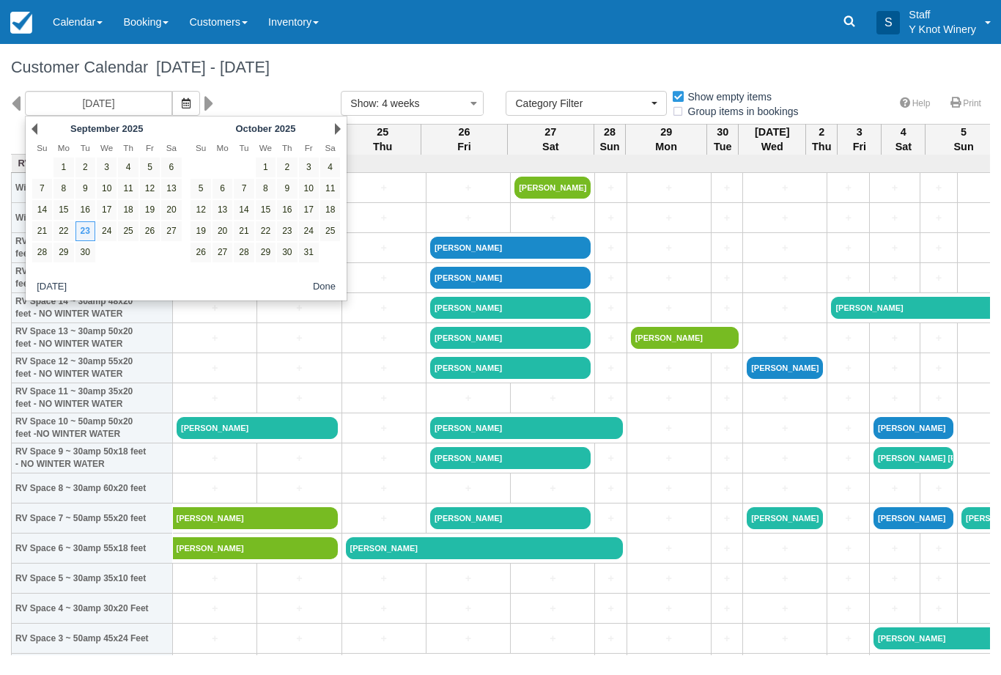
click at [337, 133] on link "Next" at bounding box center [338, 129] width 6 height 12
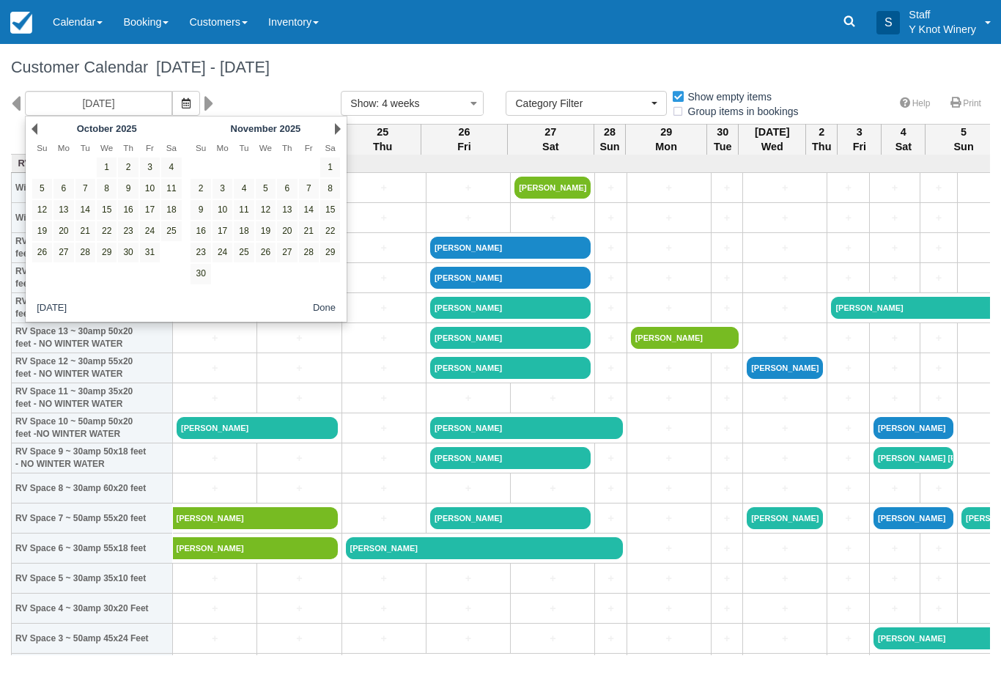
click at [339, 133] on link "Next" at bounding box center [338, 129] width 6 height 12
click at [340, 131] on link "Next" at bounding box center [338, 129] width 6 height 12
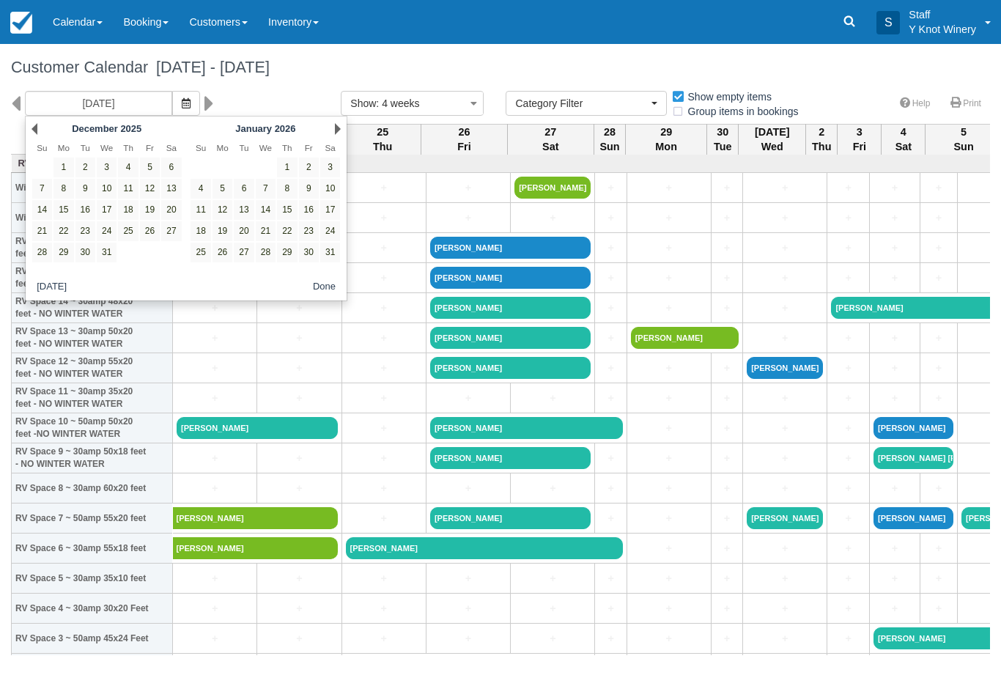
click at [349, 124] on div "09/23/25 Show : 4 weeks 1 week 2 weeks 3 weeks 4 weeks 6 weeks Category Filter …" at bounding box center [500, 107] width 1001 height 33
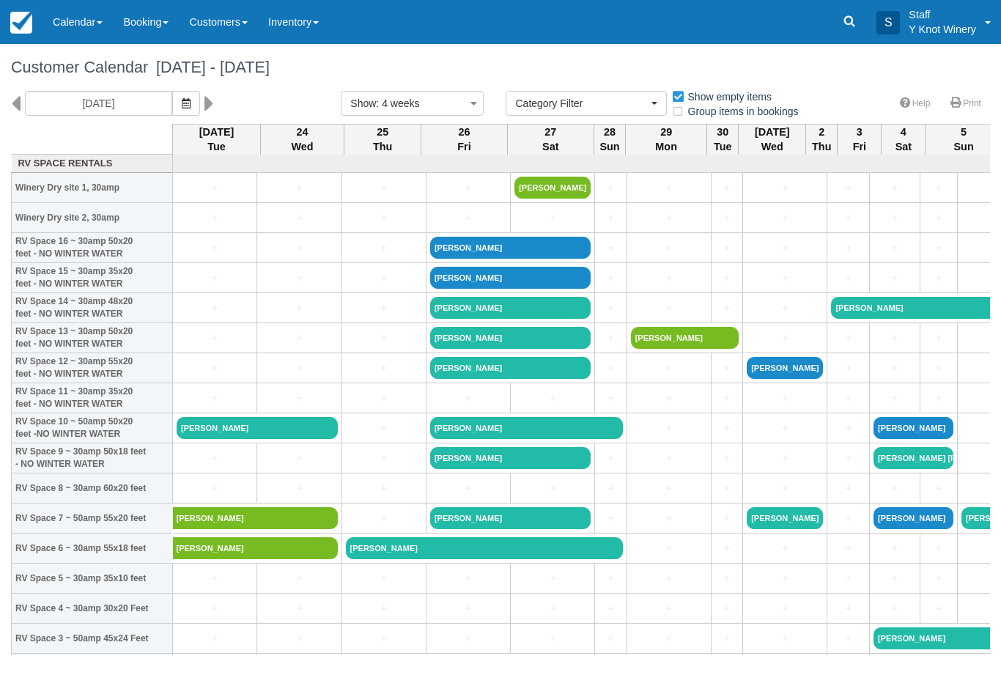
click at [182, 109] on span "button" at bounding box center [186, 104] width 9 height 12
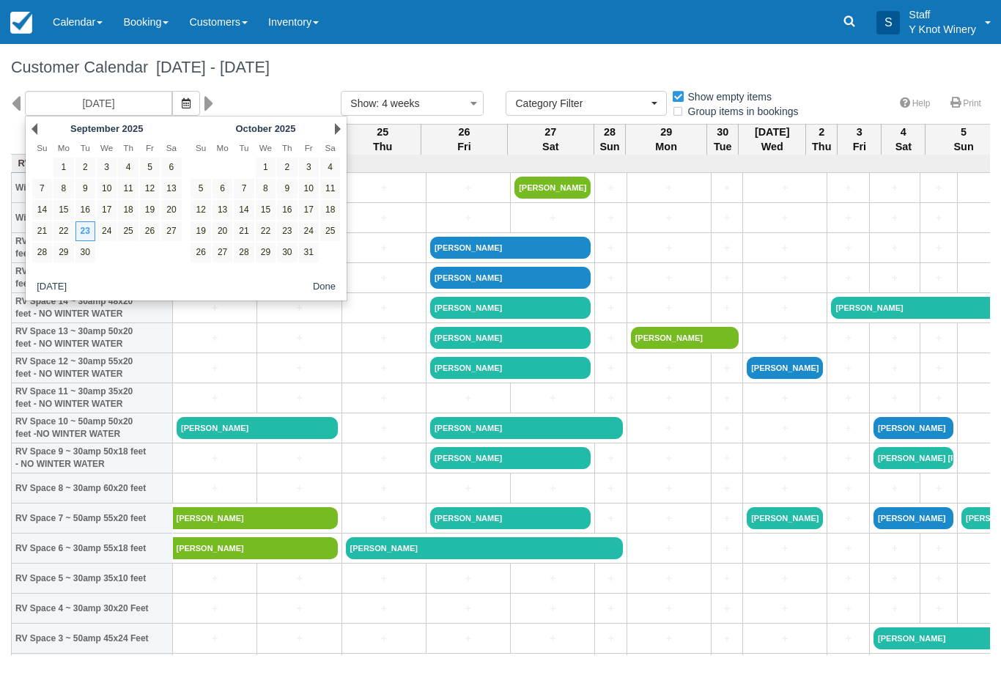
click at [340, 126] on link "Next" at bounding box center [338, 129] width 6 height 12
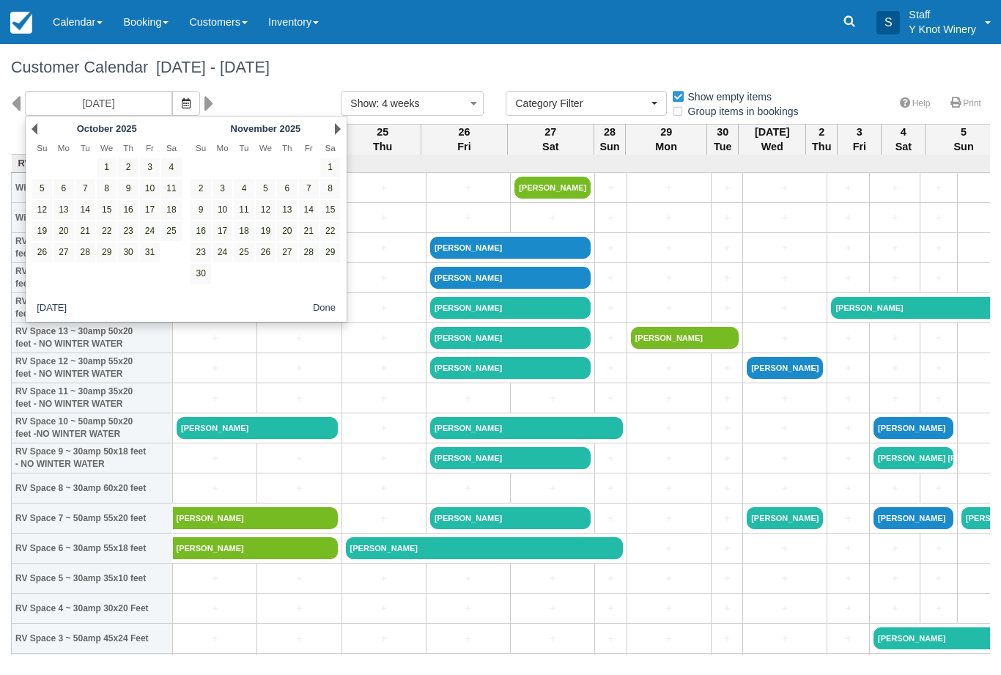
click at [332, 140] on th "Sa" at bounding box center [330, 148] width 21 height 18
click at [334, 136] on div "Next November 2025" at bounding box center [265, 129] width 159 height 21
click at [339, 130] on link "Next" at bounding box center [338, 129] width 6 height 12
click at [335, 136] on div "Next December 2025" at bounding box center [265, 129] width 159 height 21
click at [337, 127] on link "Next" at bounding box center [338, 129] width 6 height 12
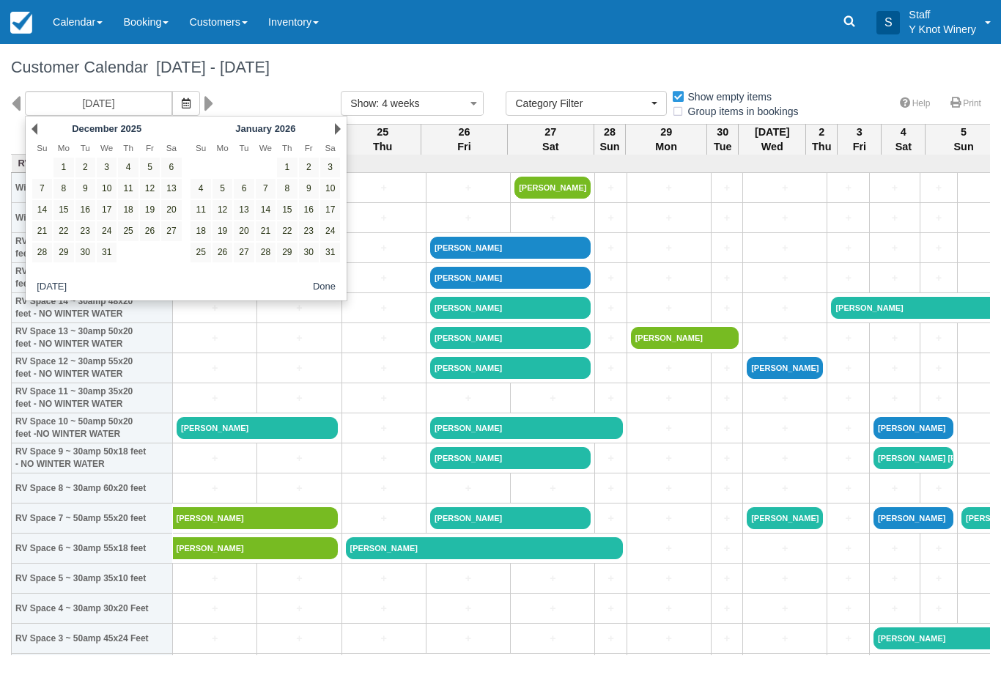
click at [336, 130] on link "Next" at bounding box center [338, 129] width 6 height 12
click at [334, 133] on div "Next February 2026" at bounding box center [265, 129] width 159 height 21
click at [336, 134] on link "Next" at bounding box center [338, 129] width 6 height 12
click at [336, 133] on link "Next" at bounding box center [338, 129] width 6 height 12
click at [335, 133] on link "Next" at bounding box center [338, 129] width 6 height 12
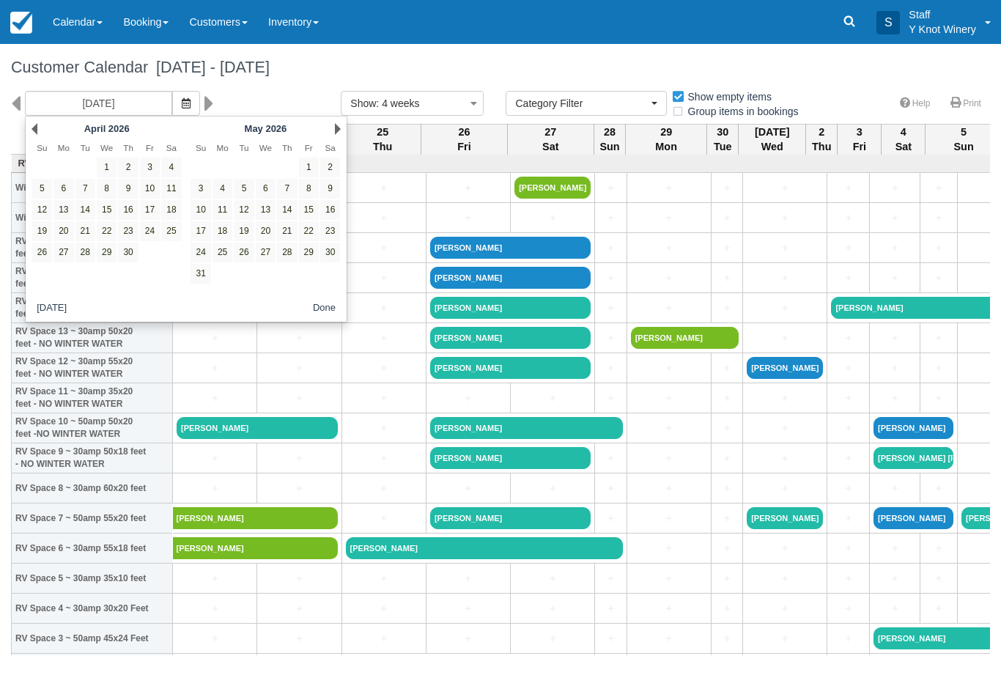
click at [326, 232] on link "23" at bounding box center [330, 231] width 20 height 20
type input "05/23/26"
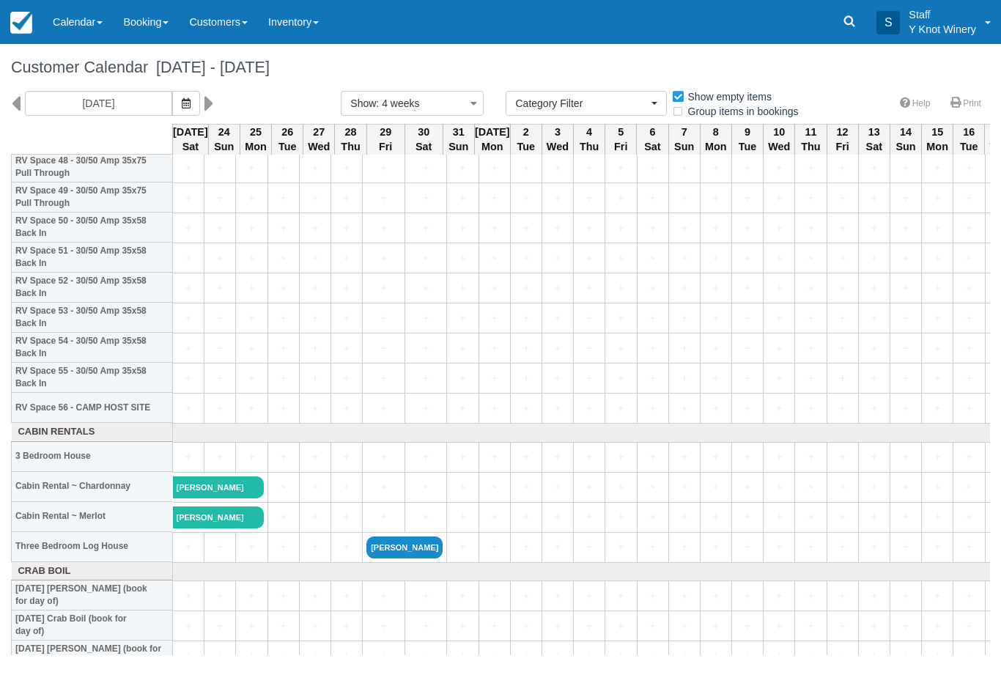
scroll to position [1493, 0]
click at [172, 101] on button "button" at bounding box center [186, 103] width 28 height 25
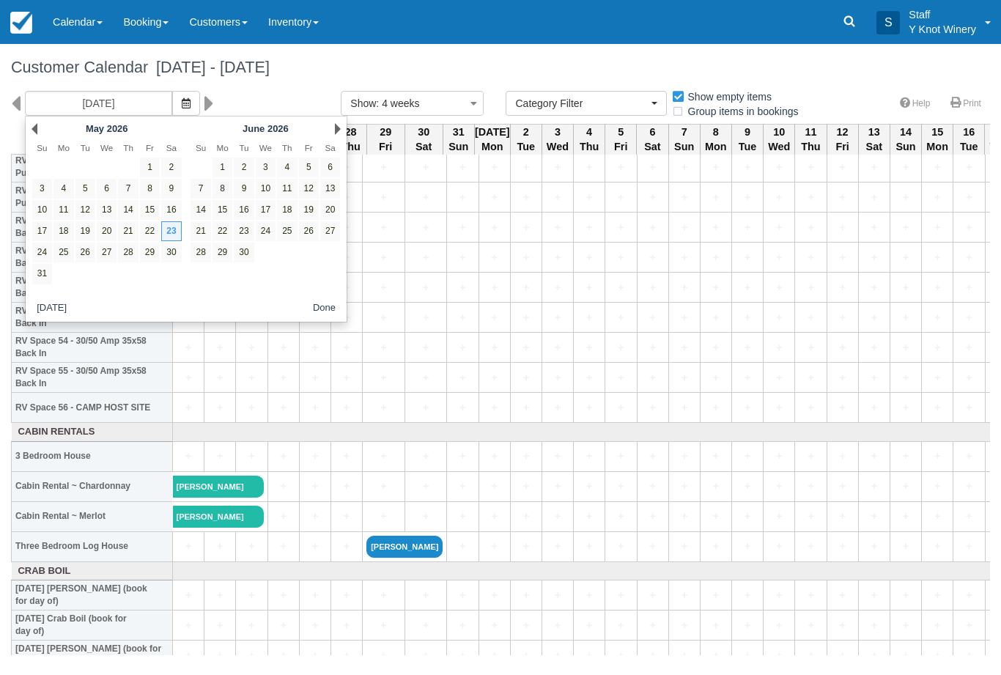
click at [84, 18] on link "Calendar" at bounding box center [78, 22] width 70 height 44
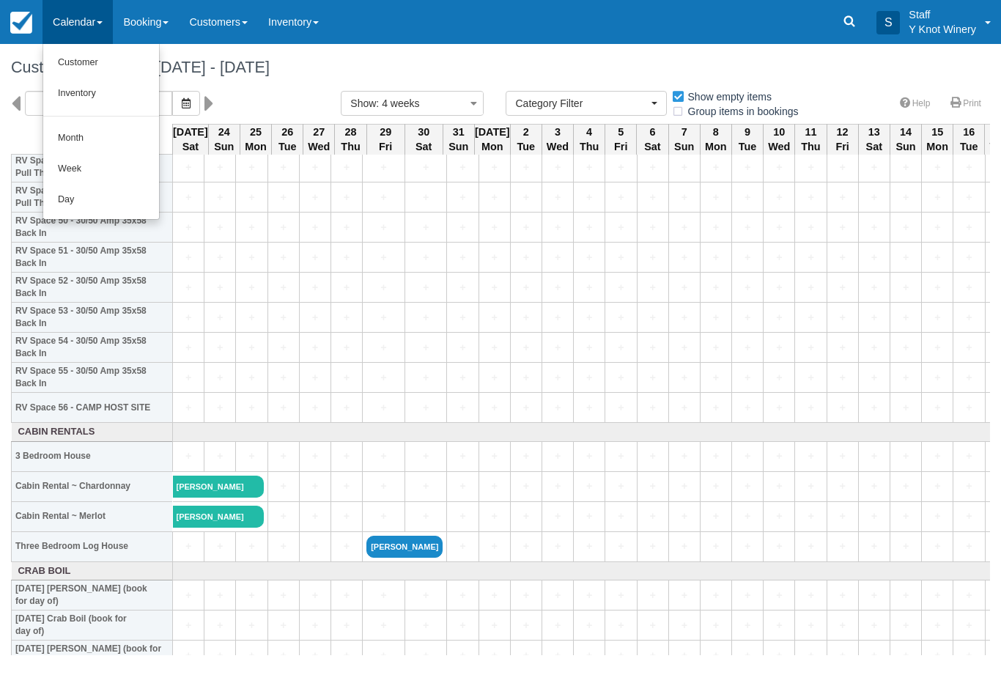
click at [110, 73] on link "Customer" at bounding box center [101, 63] width 116 height 31
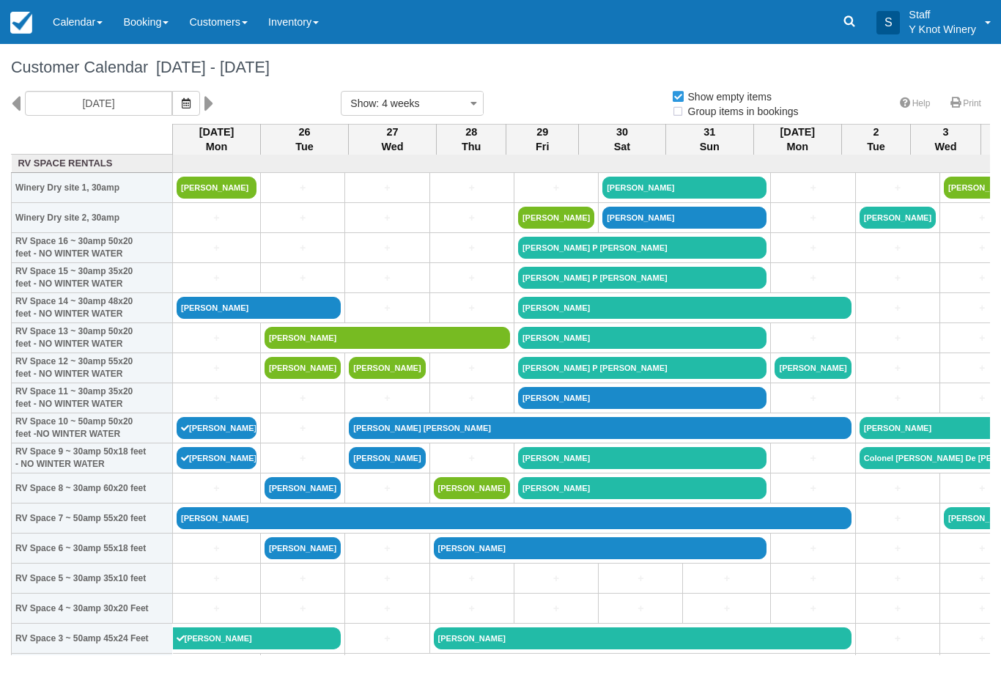
select select
click at [216, 199] on link "Christine Mandley" at bounding box center [217, 188] width 80 height 22
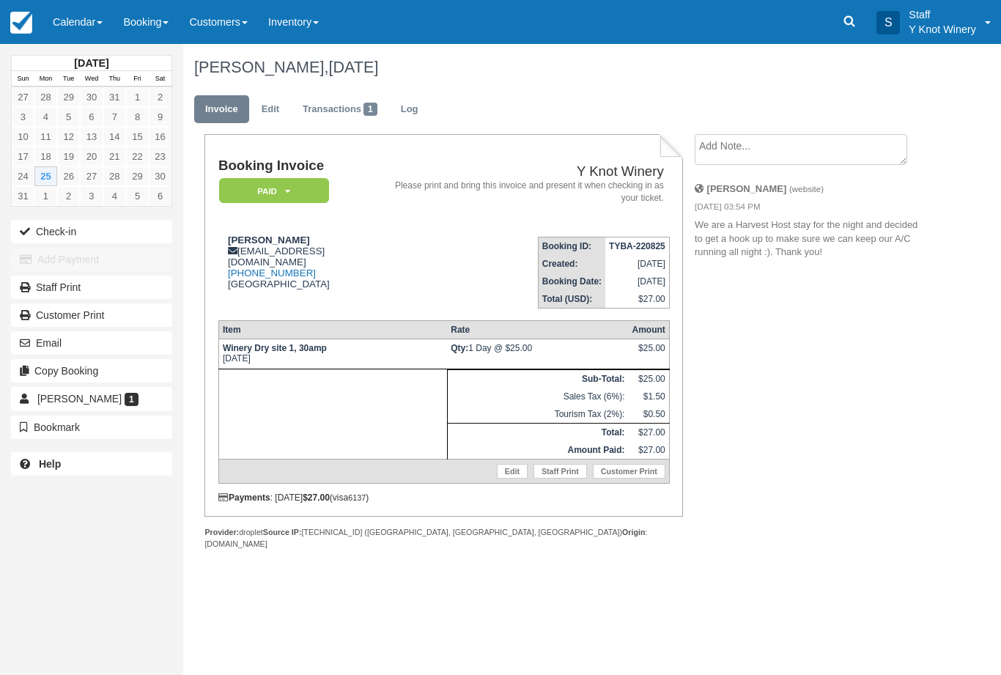
click at [61, 240] on button "Check-in" at bounding box center [91, 231] width 161 height 23
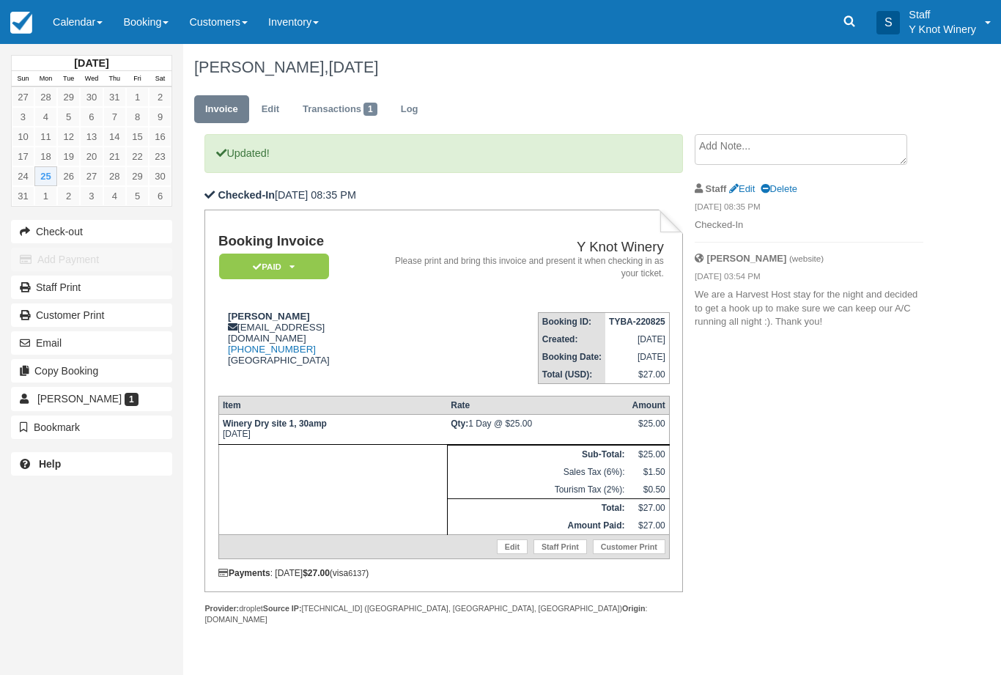
click at [93, 29] on link "Calendar" at bounding box center [78, 22] width 70 height 44
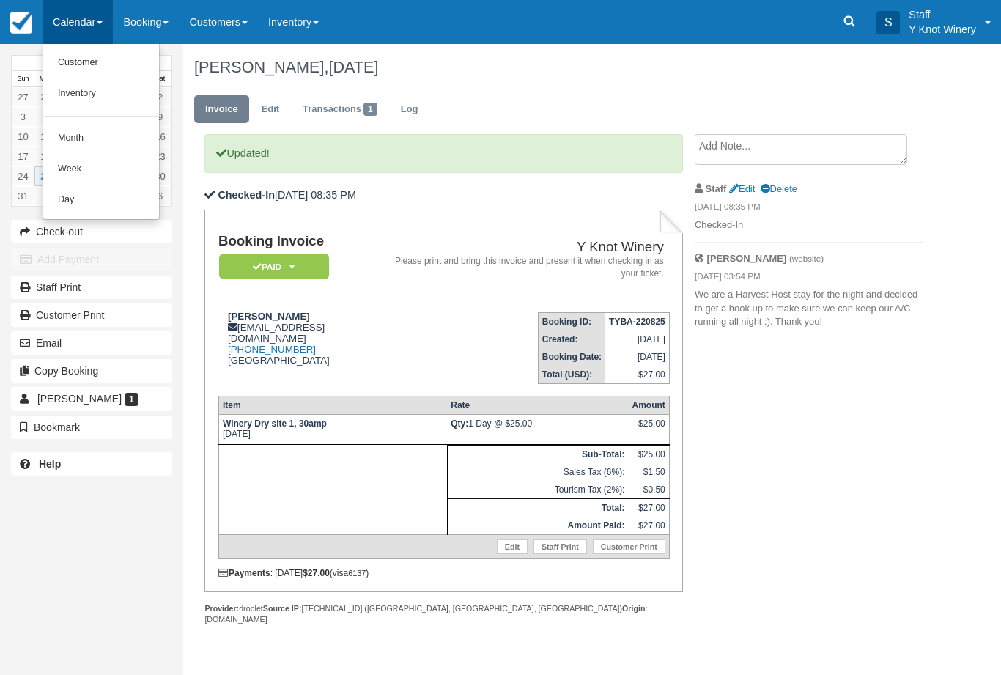
click at [102, 59] on link "Customer" at bounding box center [101, 63] width 116 height 31
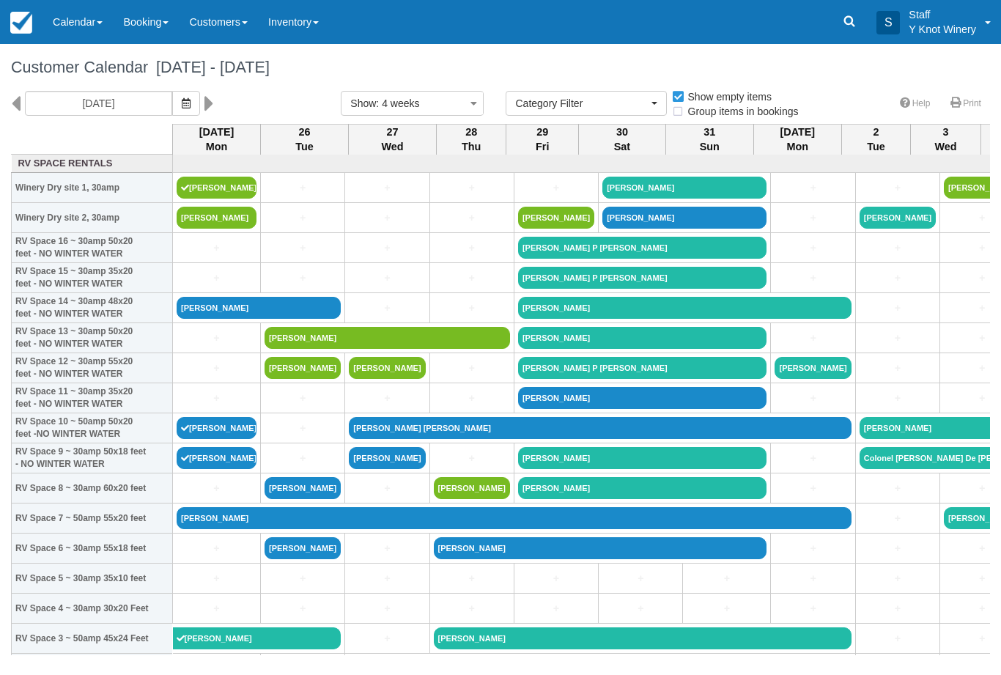
select select
click at [207, 229] on link "Meaghan Mansfield" at bounding box center [217, 218] width 80 height 22
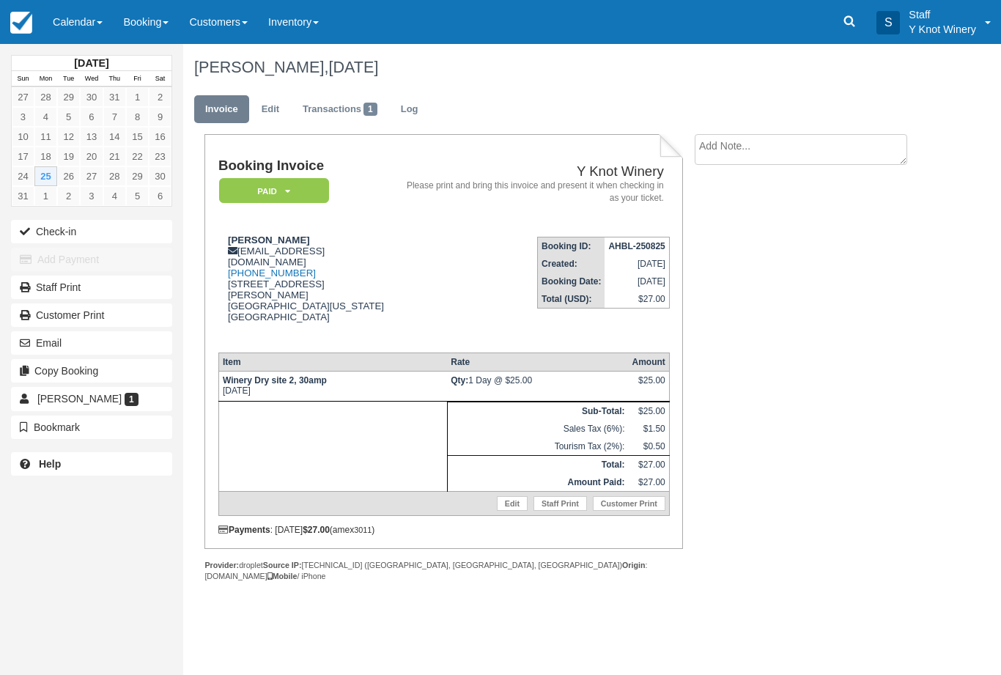
click at [80, 233] on button "Check-in" at bounding box center [91, 231] width 161 height 23
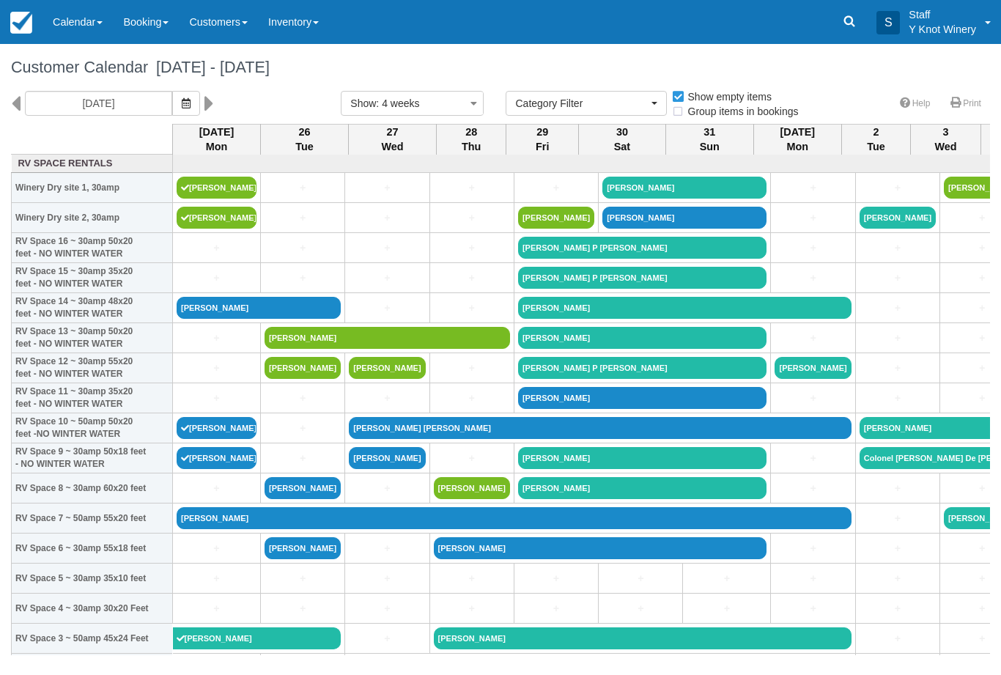
select select
click at [185, 197] on link "Christine Mandley" at bounding box center [217, 188] width 80 height 22
select select
